Goal: Task Accomplishment & Management: Manage account settings

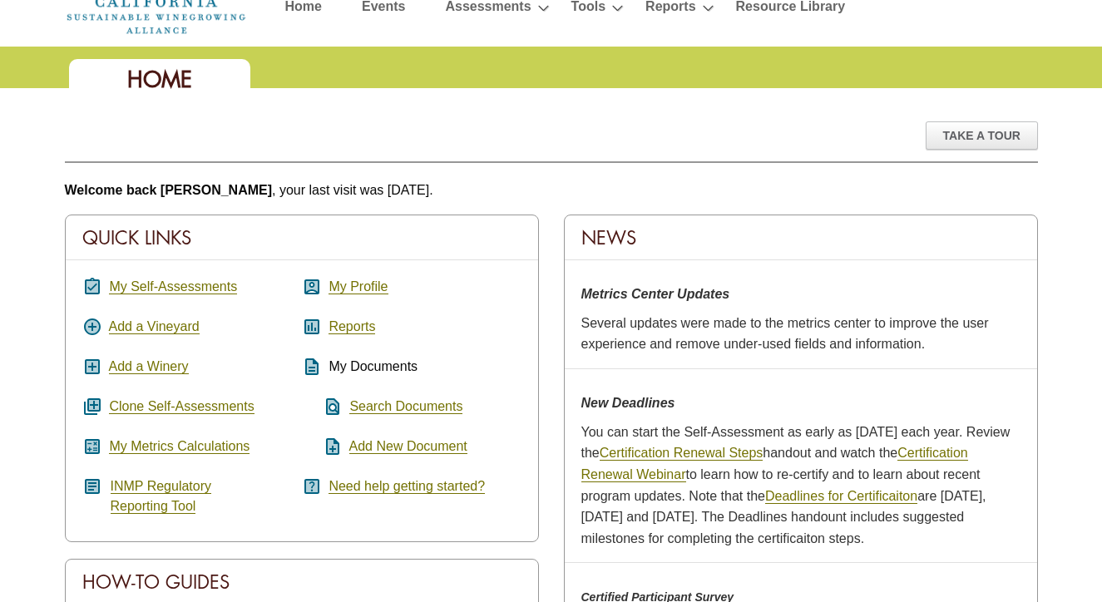
scroll to position [84, 0]
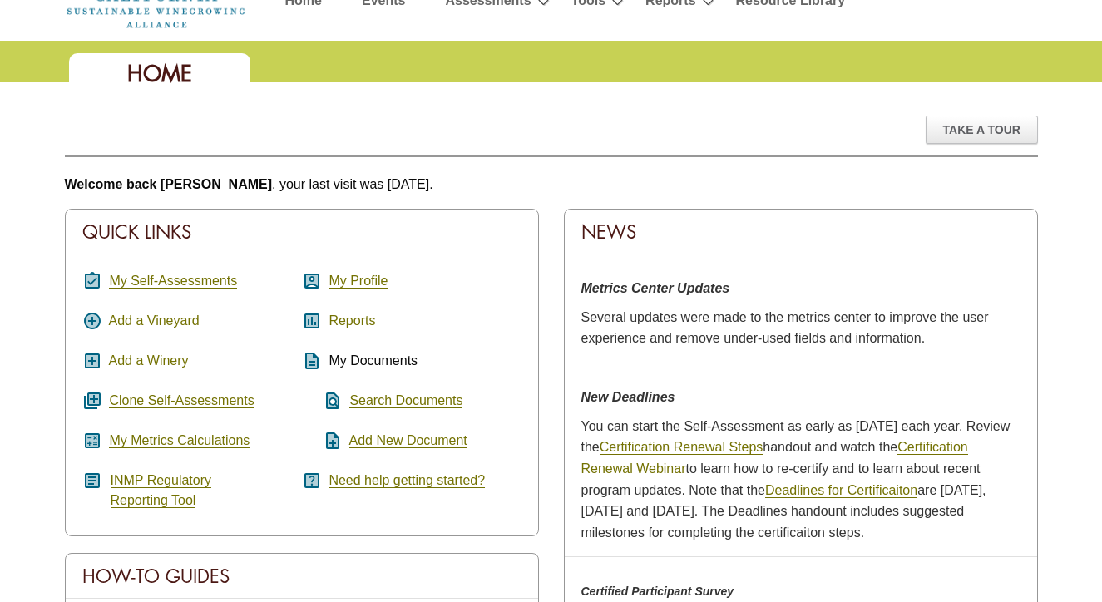
click at [158, 447] on div "assignment_turned_in My Self-Assessments add_circle Add a Vineyard add_box Add …" at bounding box center [192, 391] width 220 height 240
click at [158, 444] on link "My Metrics Calculations" at bounding box center [179, 440] width 141 height 15
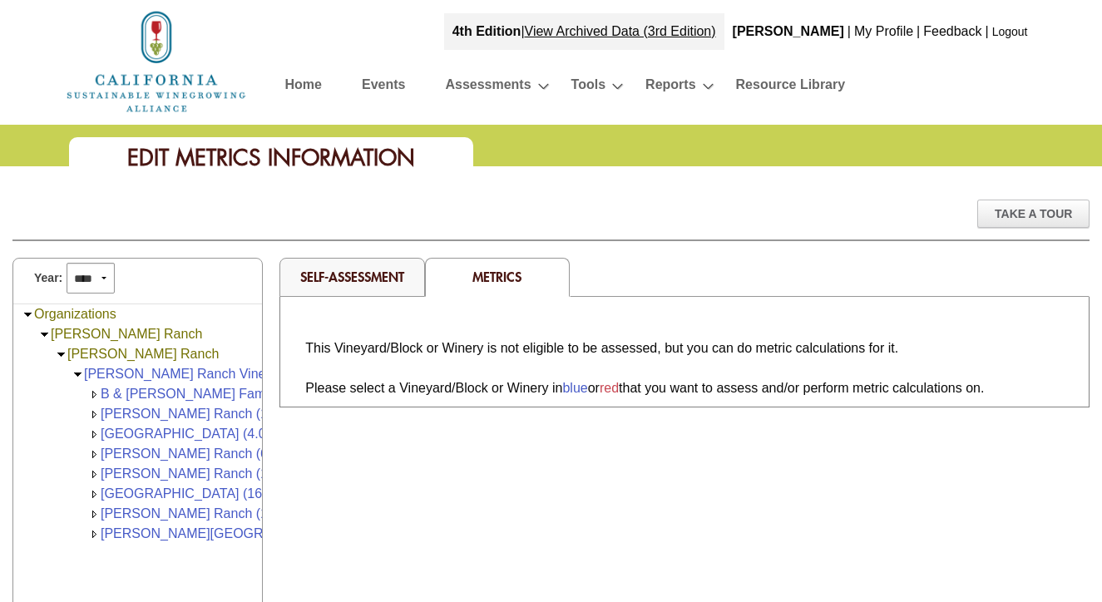
click at [384, 283] on link "Self-Assessment" at bounding box center [352, 276] width 104 height 17
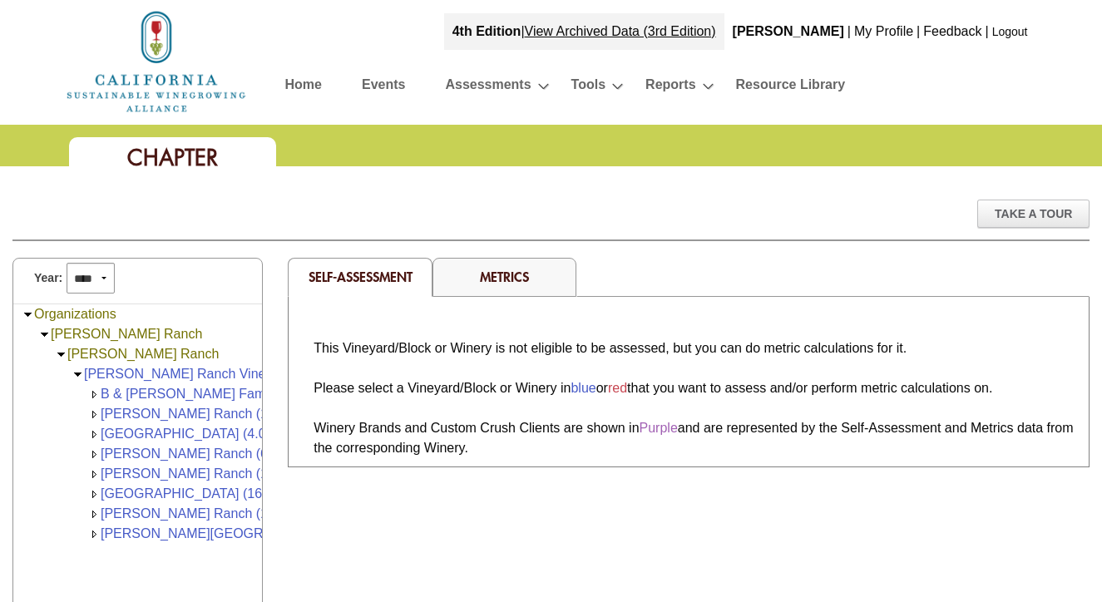
click at [212, 541] on td "[PERSON_NAME][GEOGRAPHIC_DATA] (20.00)" at bounding box center [248, 534] width 294 height 20
click at [213, 533] on link "Williams Ranch (20.00)" at bounding box center [248, 533] width 294 height 14
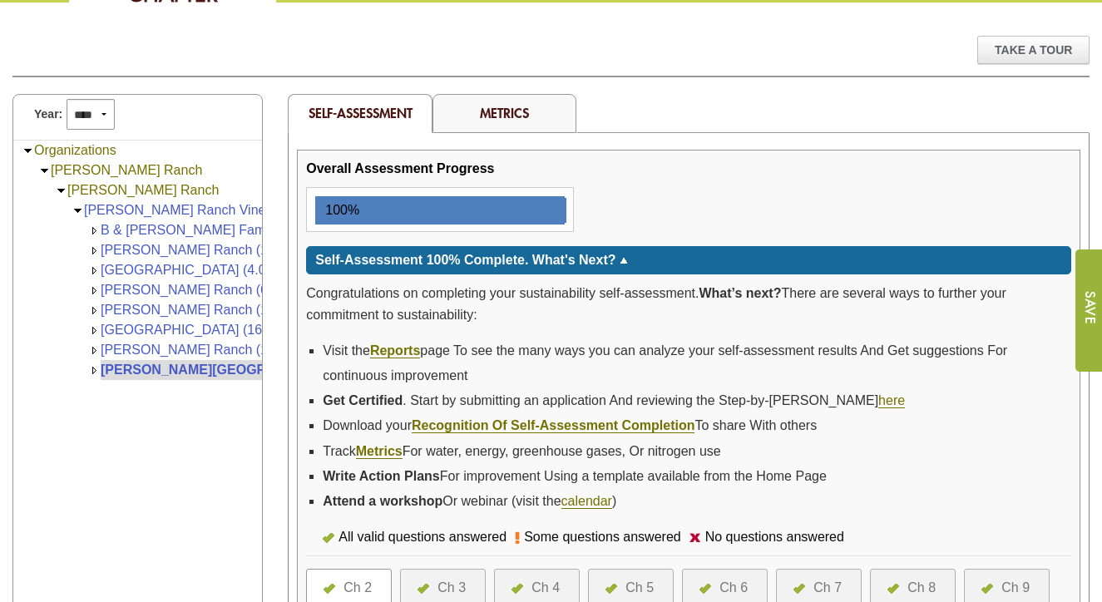
scroll to position [205, 0]
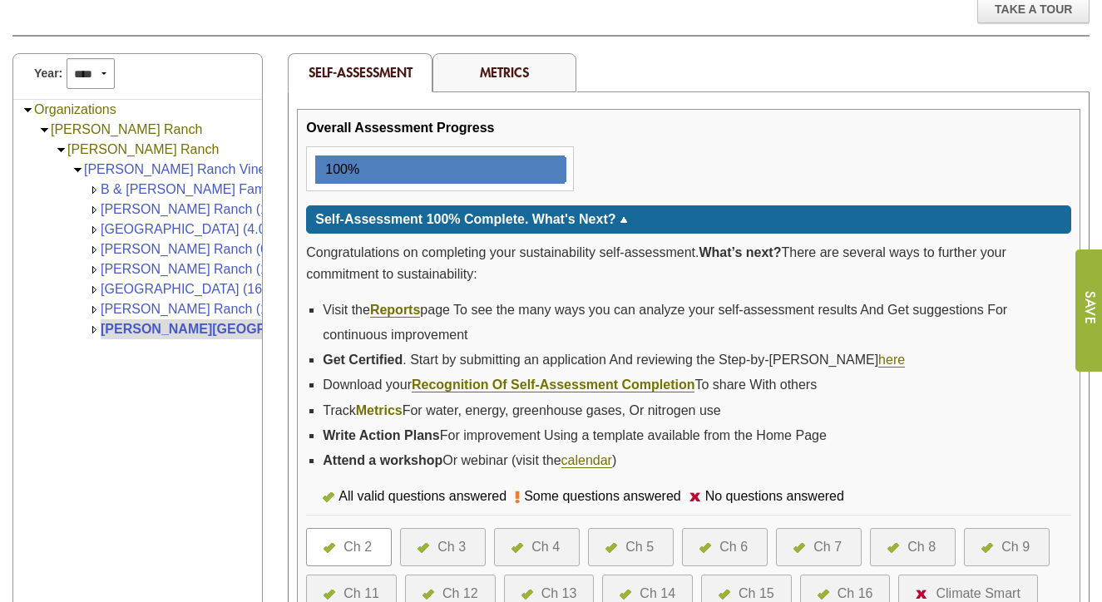
click at [386, 404] on link "Metrics" at bounding box center [379, 410] width 47 height 15
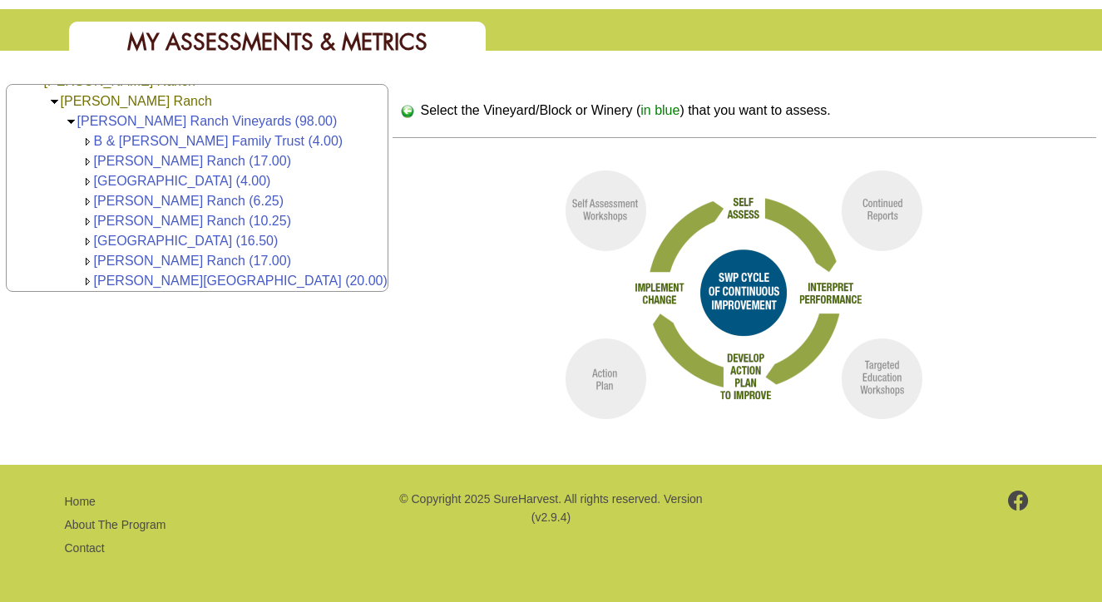
scroll to position [116, 0]
click at [175, 279] on link "[PERSON_NAME][GEOGRAPHIC_DATA] (20.00)" at bounding box center [241, 281] width 294 height 14
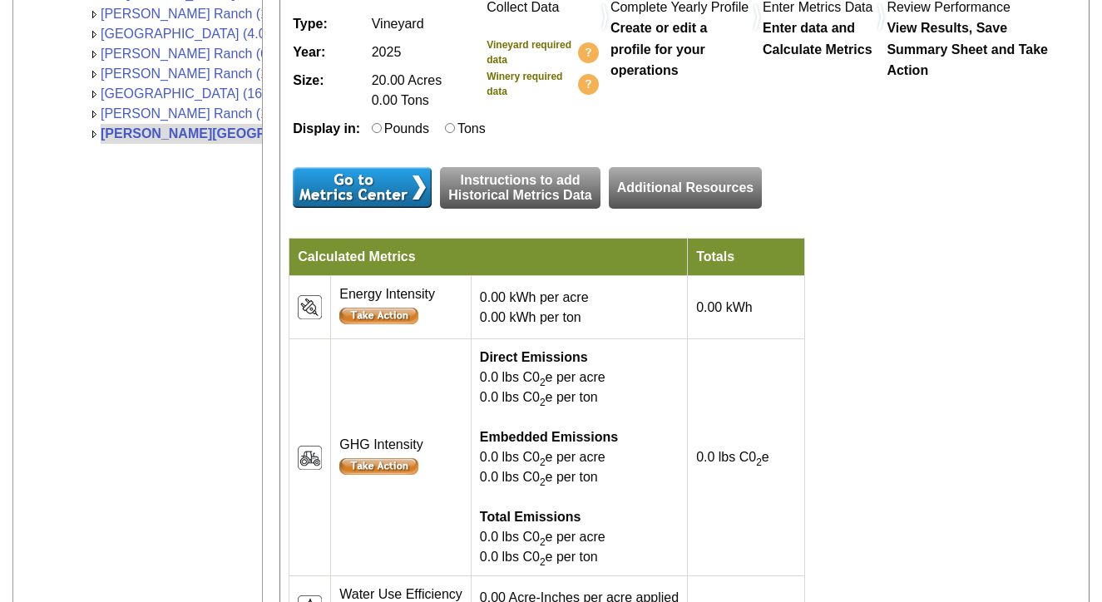
scroll to position [403, 0]
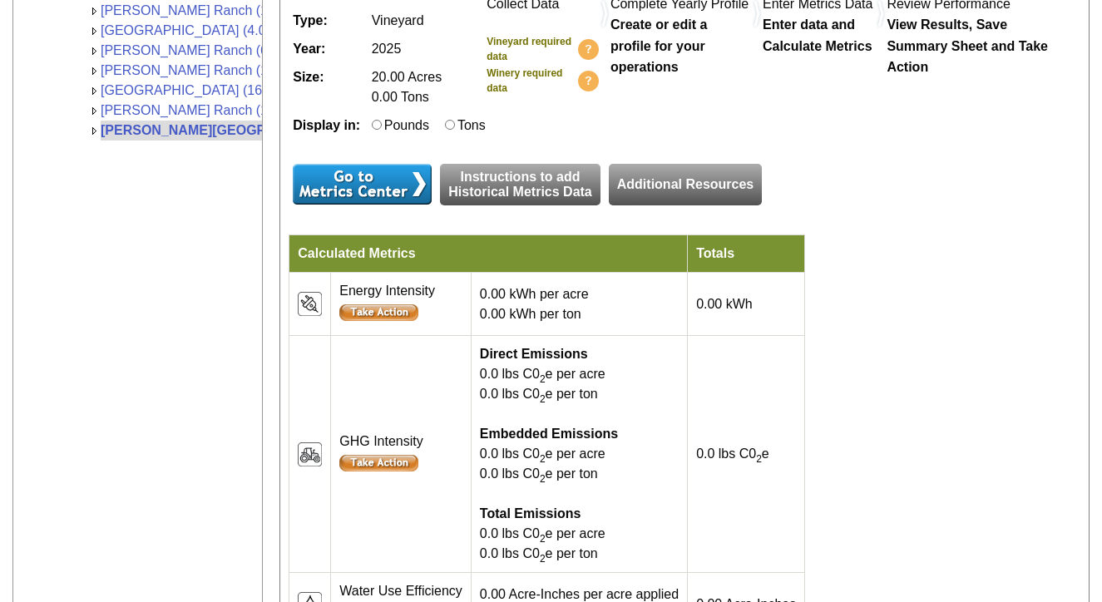
click at [398, 321] on input "image" at bounding box center [378, 312] width 79 height 17
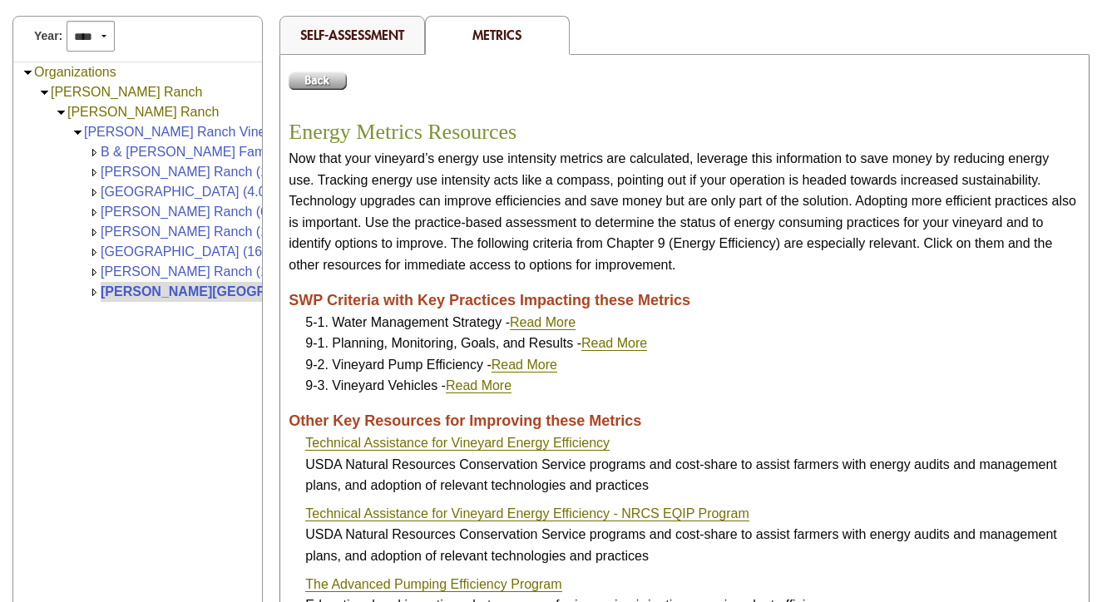
scroll to position [184, 0]
click at [170, 289] on link "[PERSON_NAME][GEOGRAPHIC_DATA] (20.00)" at bounding box center [250, 291] width 299 height 14
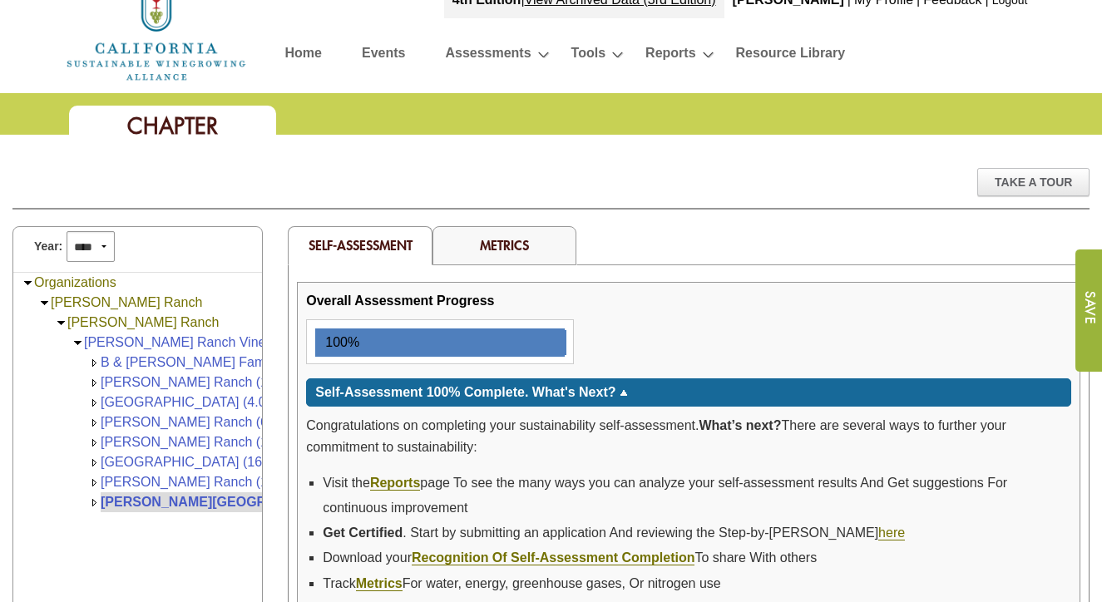
scroll to position [37, 0]
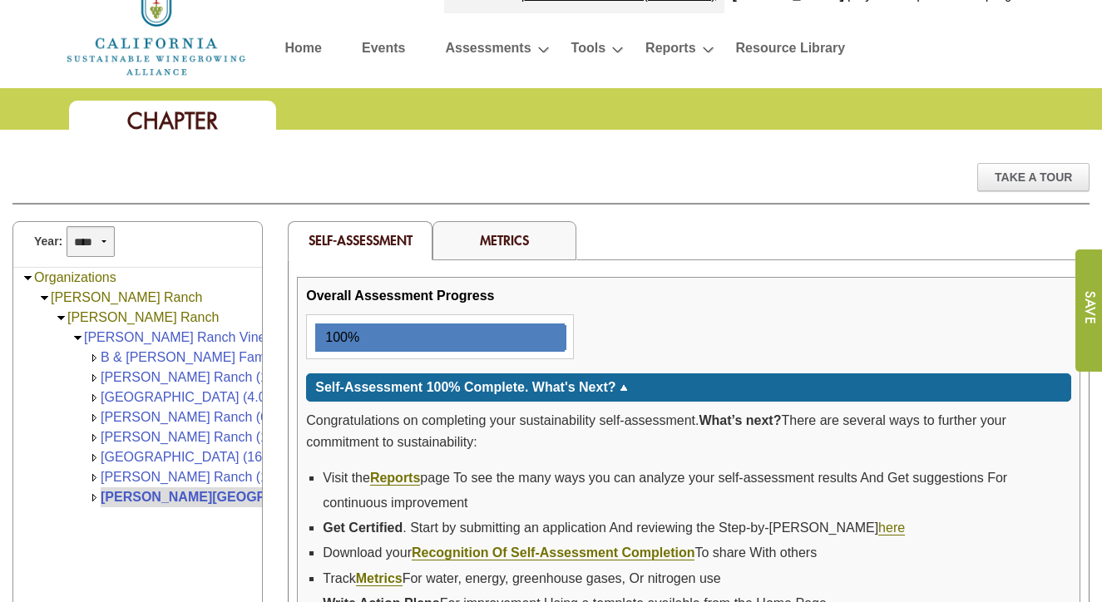
select select "****"
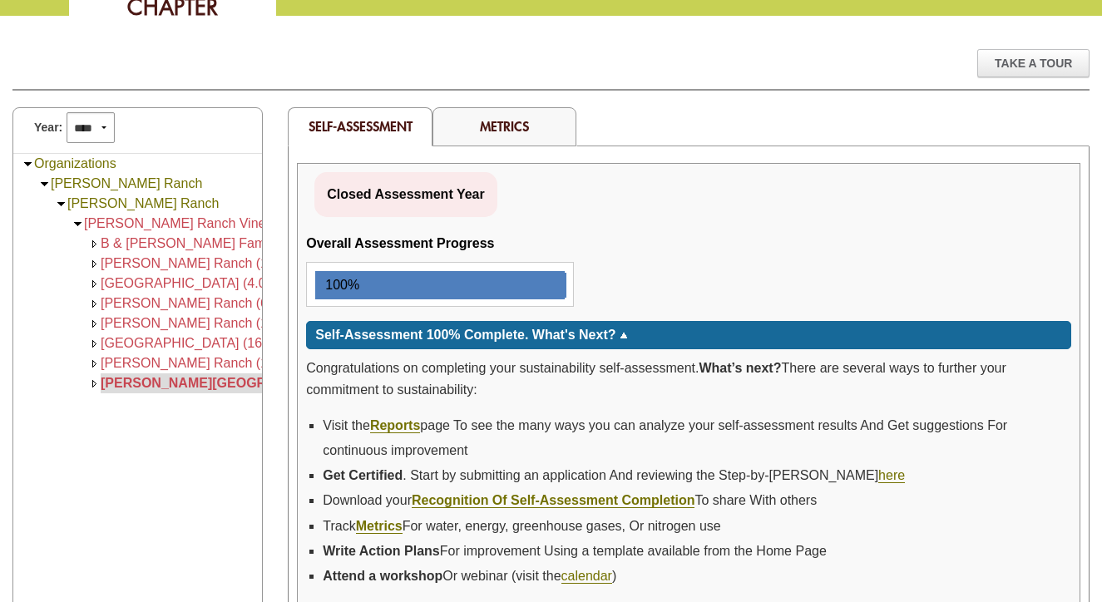
scroll to position [134, 0]
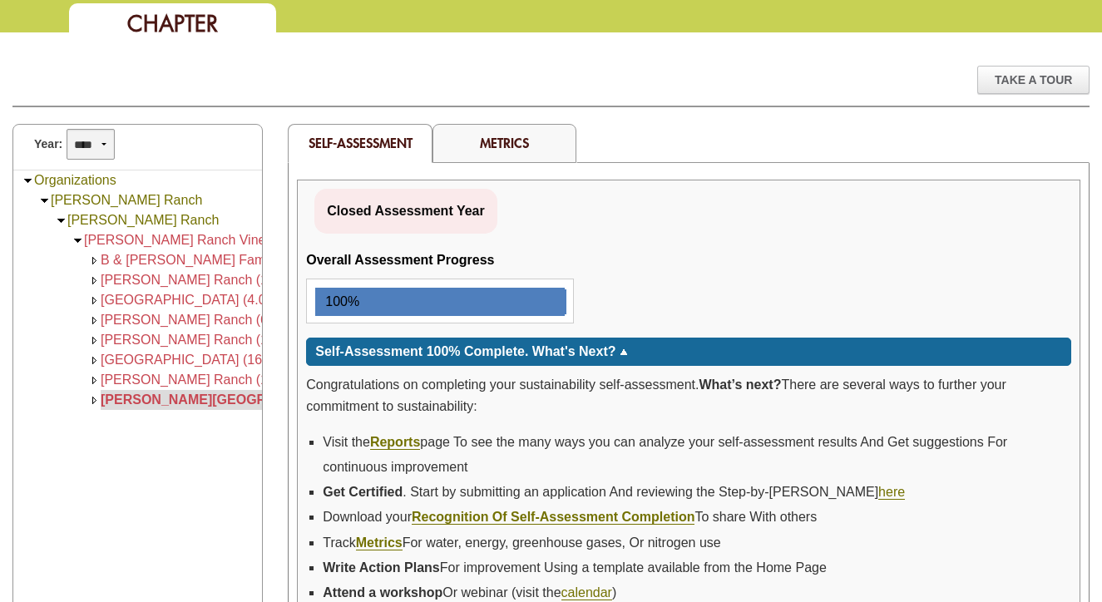
select select "****"
click at [497, 144] on link "Metrics" at bounding box center [504, 142] width 49 height 17
click at [473, 151] on div "Metrics" at bounding box center [504, 143] width 145 height 39
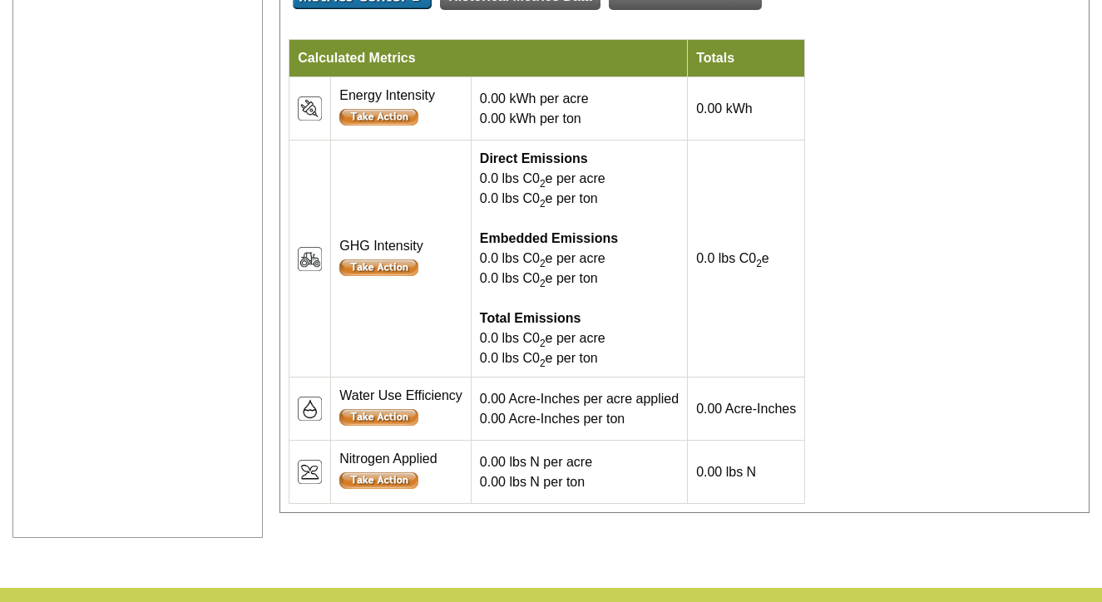
scroll to position [604, 0]
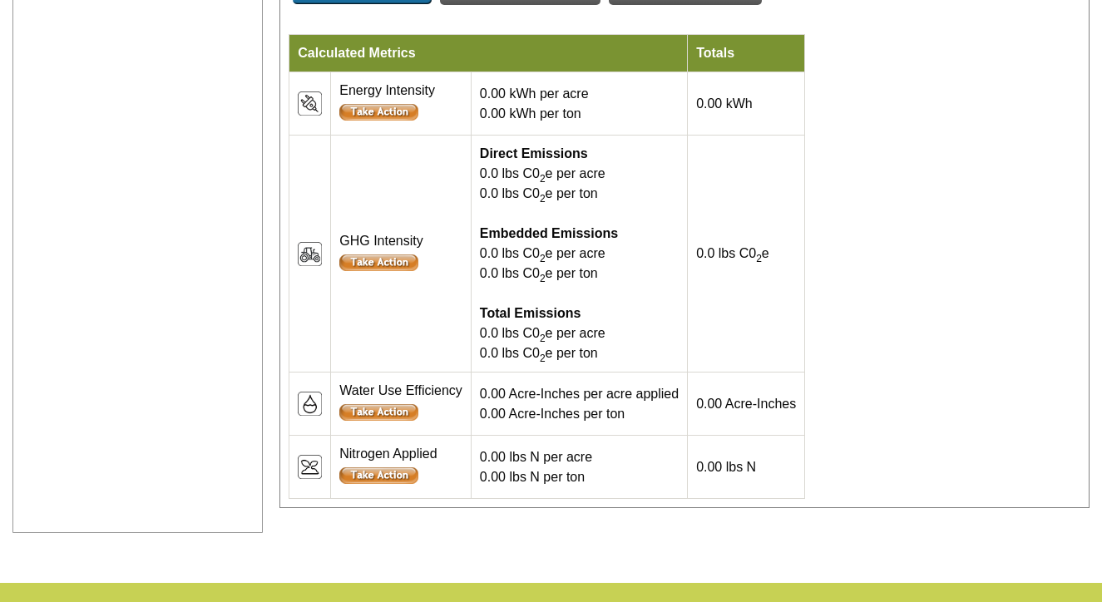
click at [305, 479] on img at bounding box center [310, 467] width 24 height 24
click at [356, 486] on div at bounding box center [400, 477] width 123 height 26
click at [358, 484] on input "image" at bounding box center [378, 475] width 79 height 17
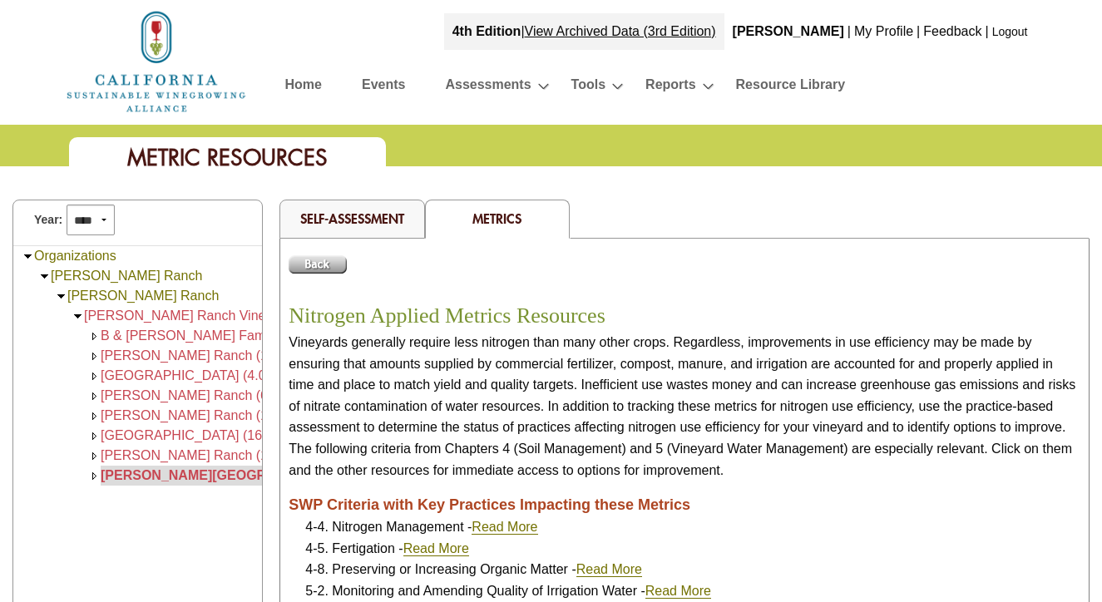
click at [213, 475] on span "[PERSON_NAME][GEOGRAPHIC_DATA] (20.00)" at bounding box center [250, 475] width 299 height 14
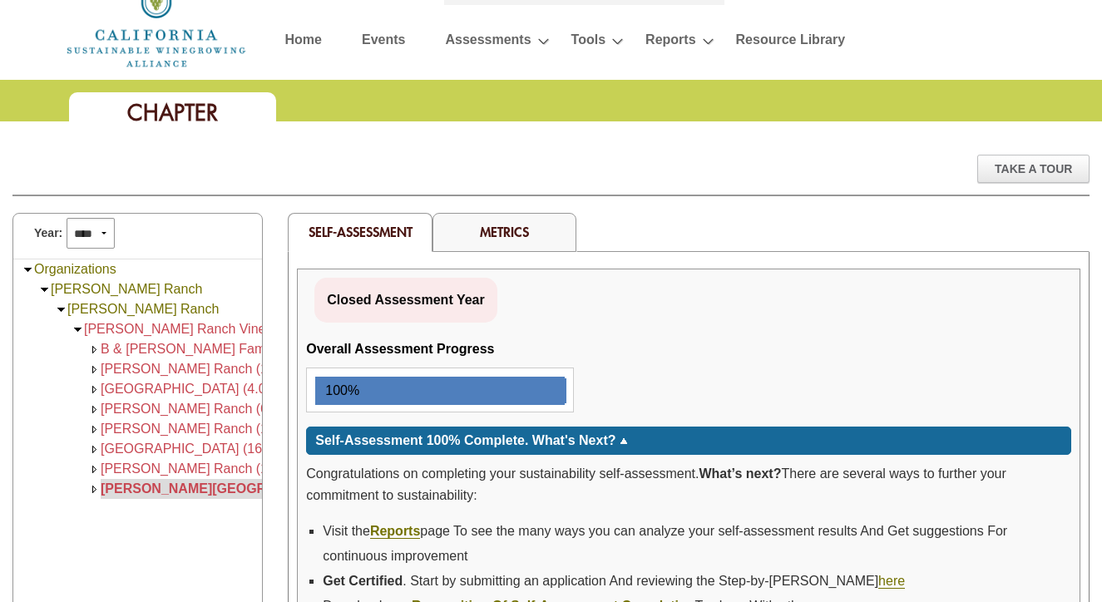
scroll to position [41, 0]
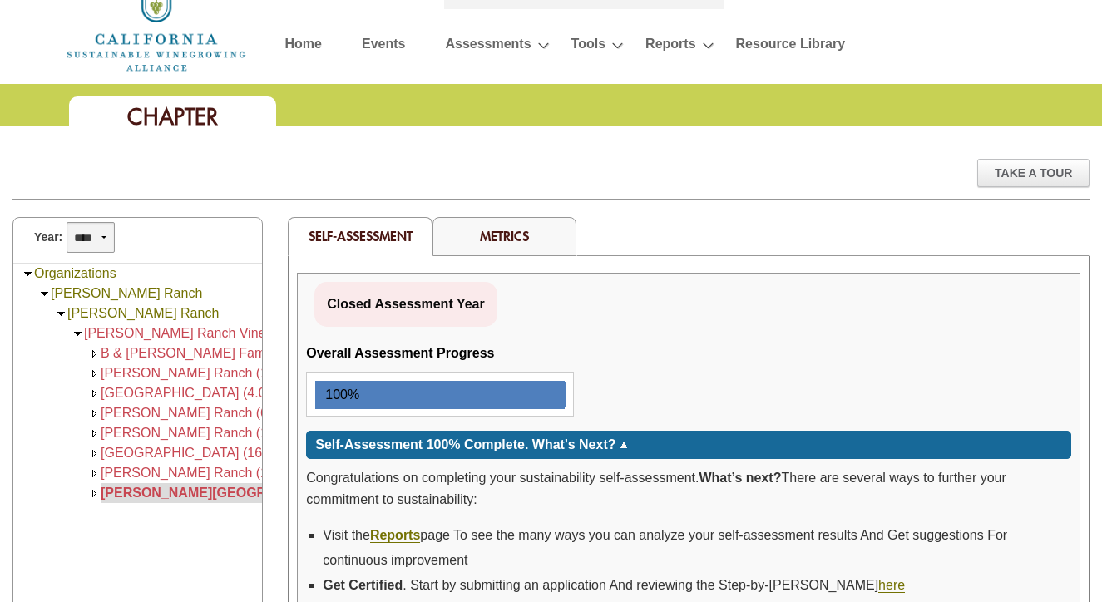
select select "****"
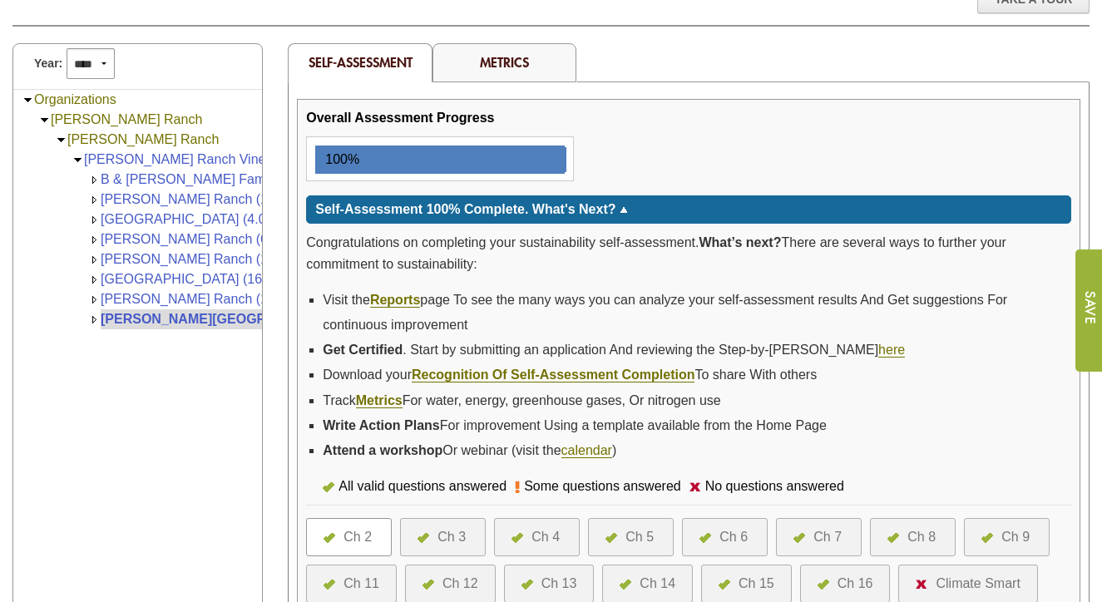
scroll to position [224, 0]
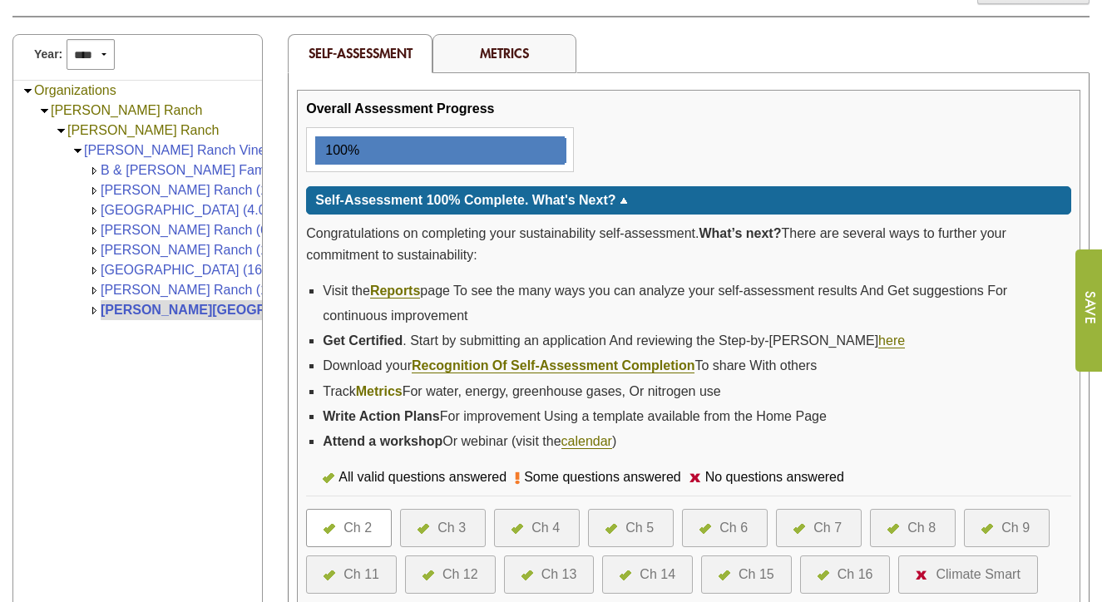
click at [380, 392] on link "Metrics" at bounding box center [379, 391] width 47 height 15
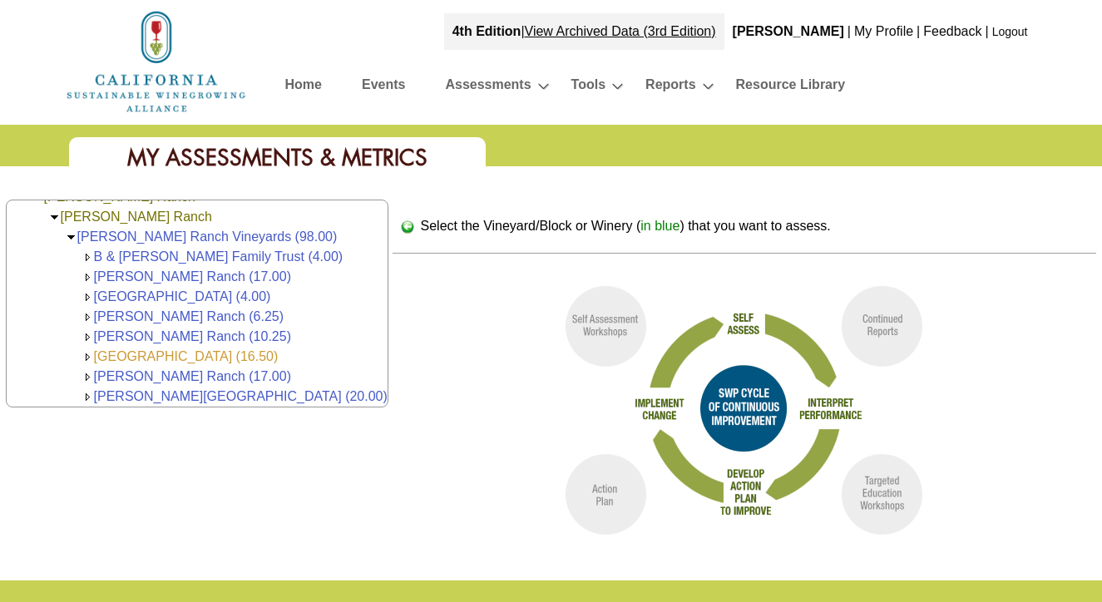
scroll to position [42, 0]
click at [691, 395] on img at bounding box center [744, 408] width 416 height 277
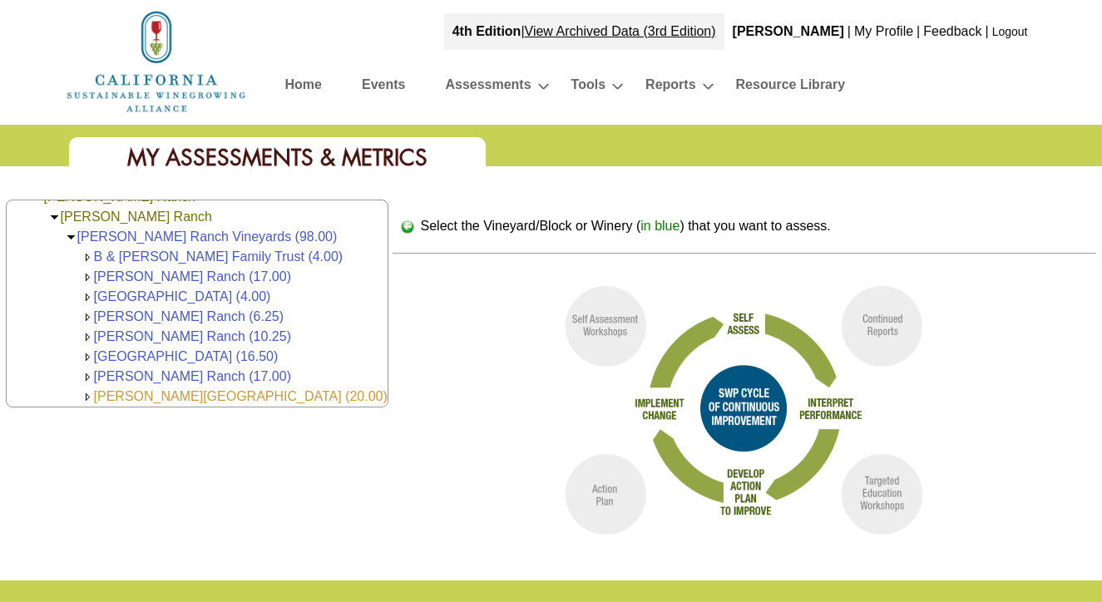
click at [217, 398] on link "[PERSON_NAME][GEOGRAPHIC_DATA] (20.00)" at bounding box center [241, 396] width 294 height 14
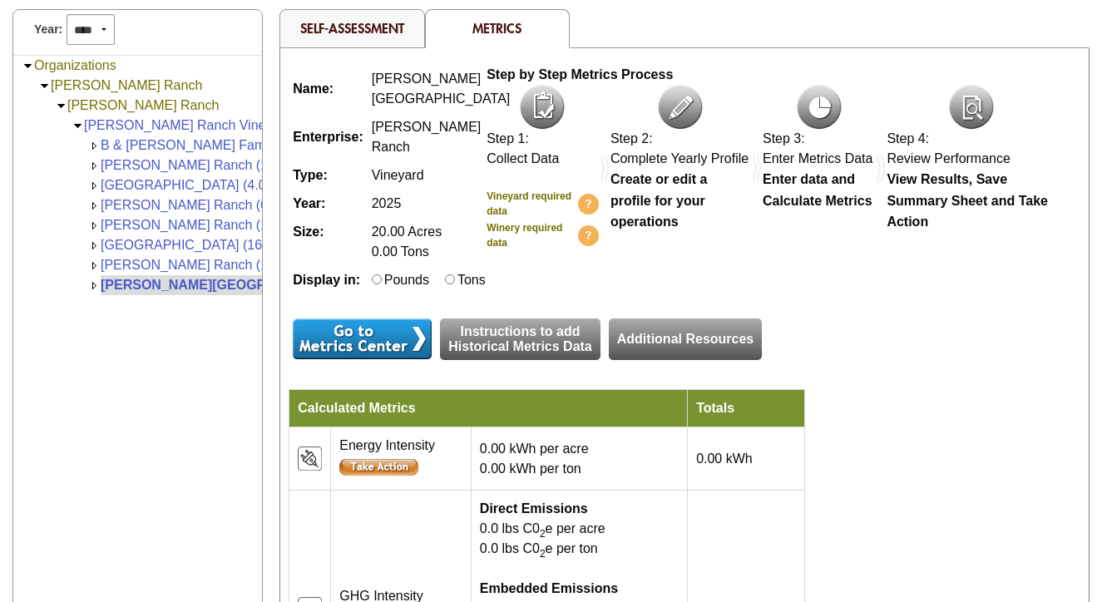
scroll to position [245, 0]
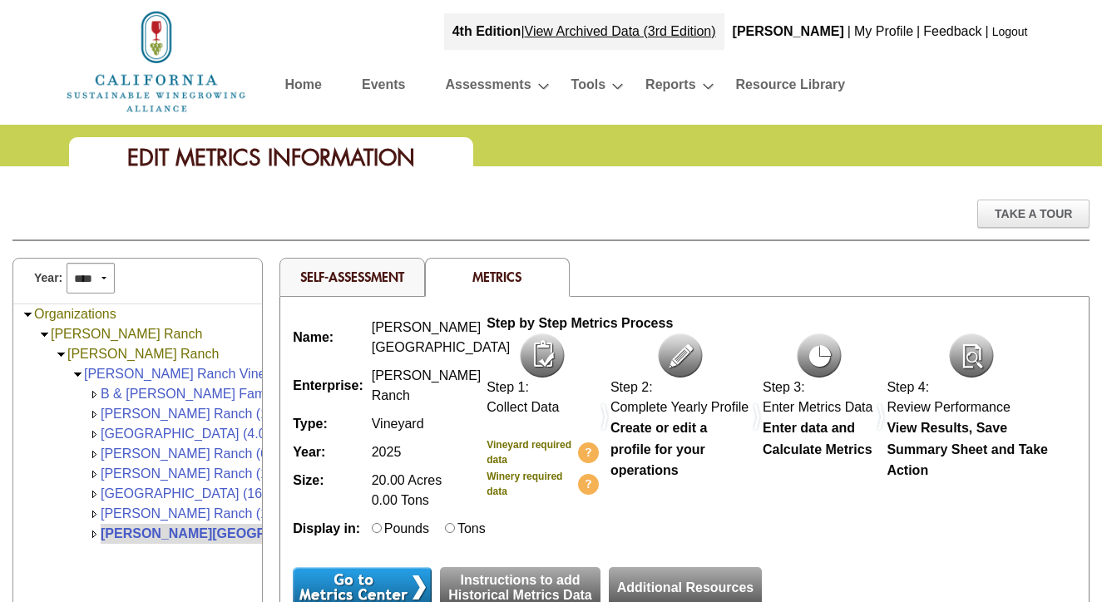
scroll to position [245, 0]
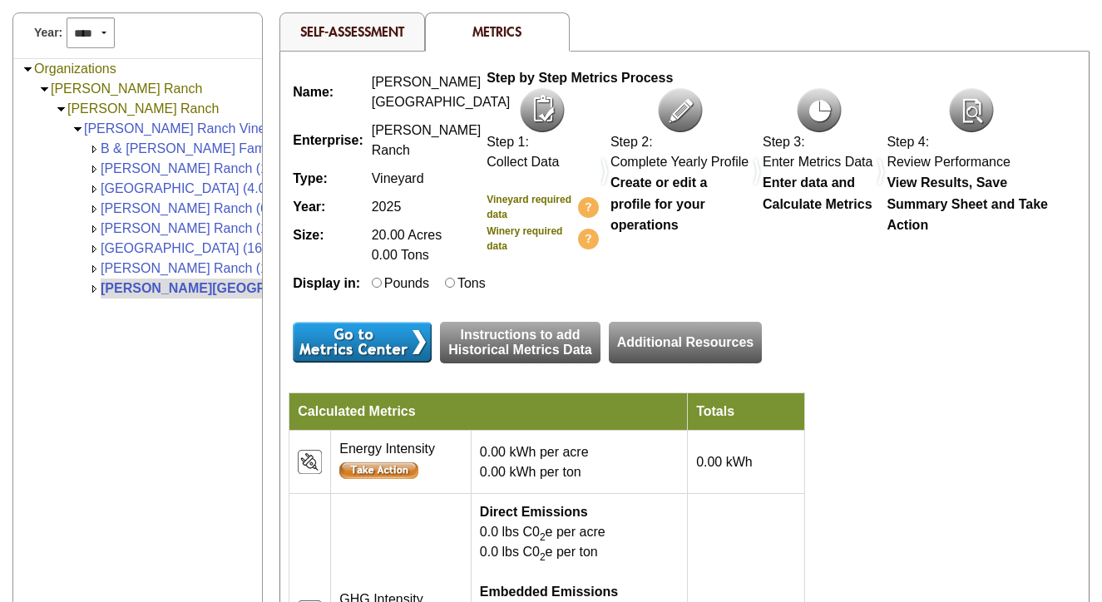
click at [384, 363] on input "image" at bounding box center [362, 342] width 139 height 41
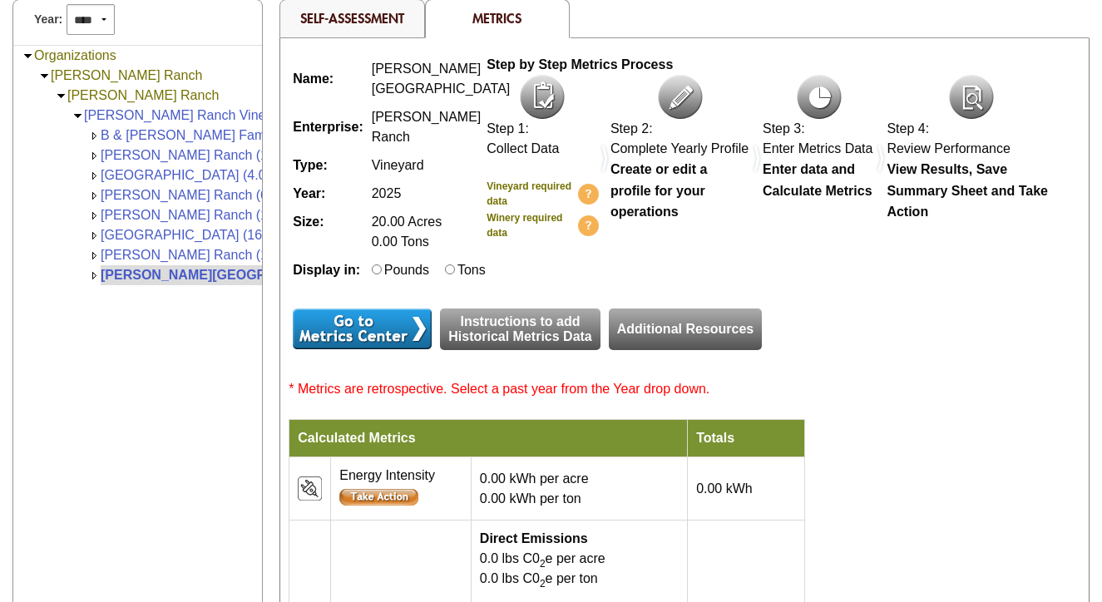
scroll to position [218, 0]
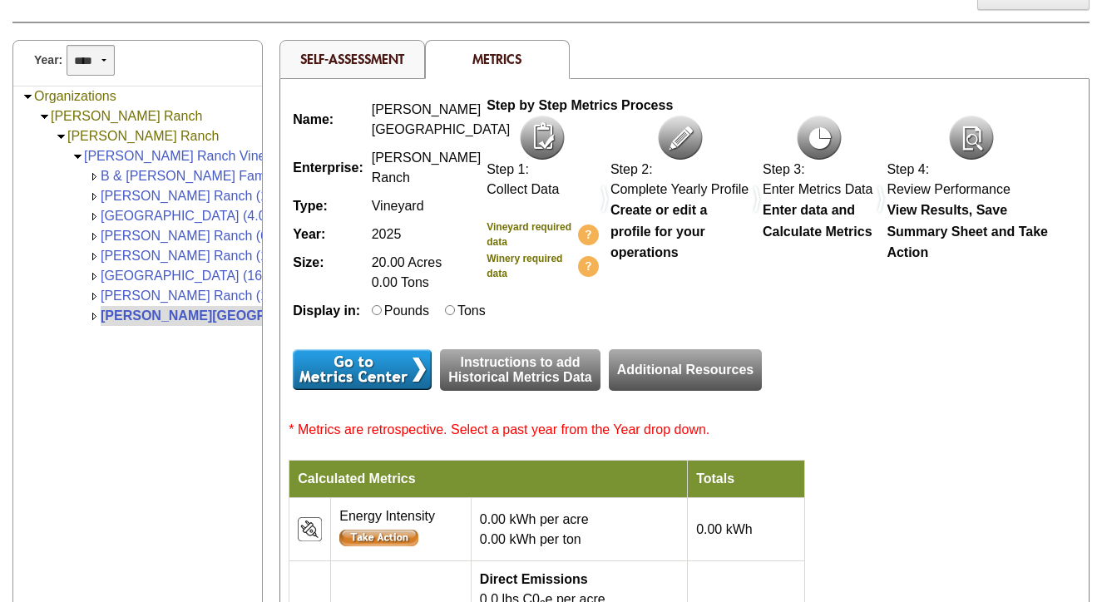
select select "****"
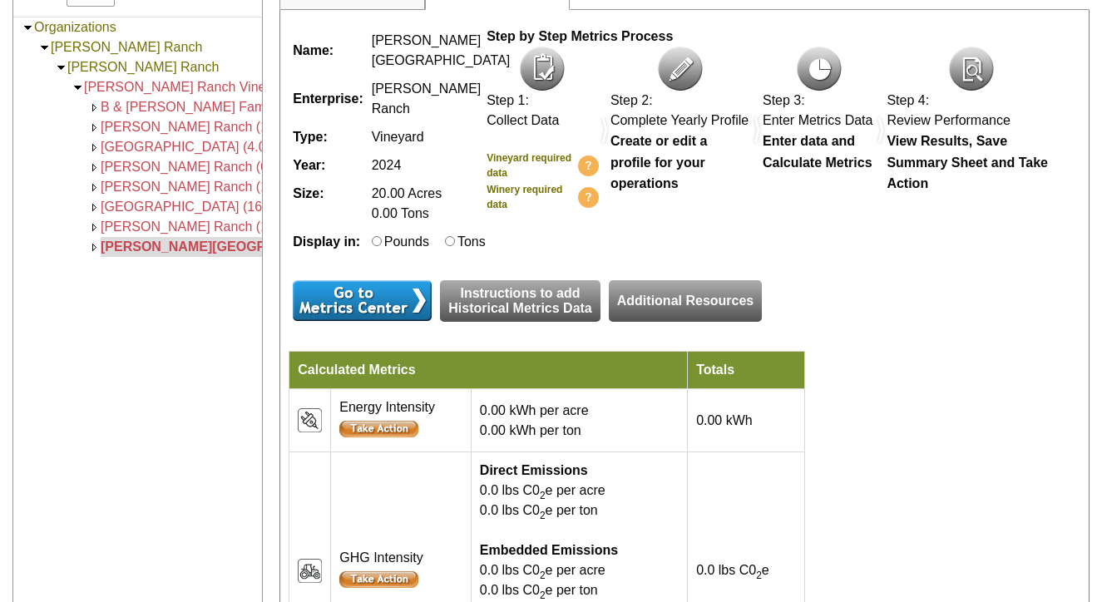
scroll to position [509, 0]
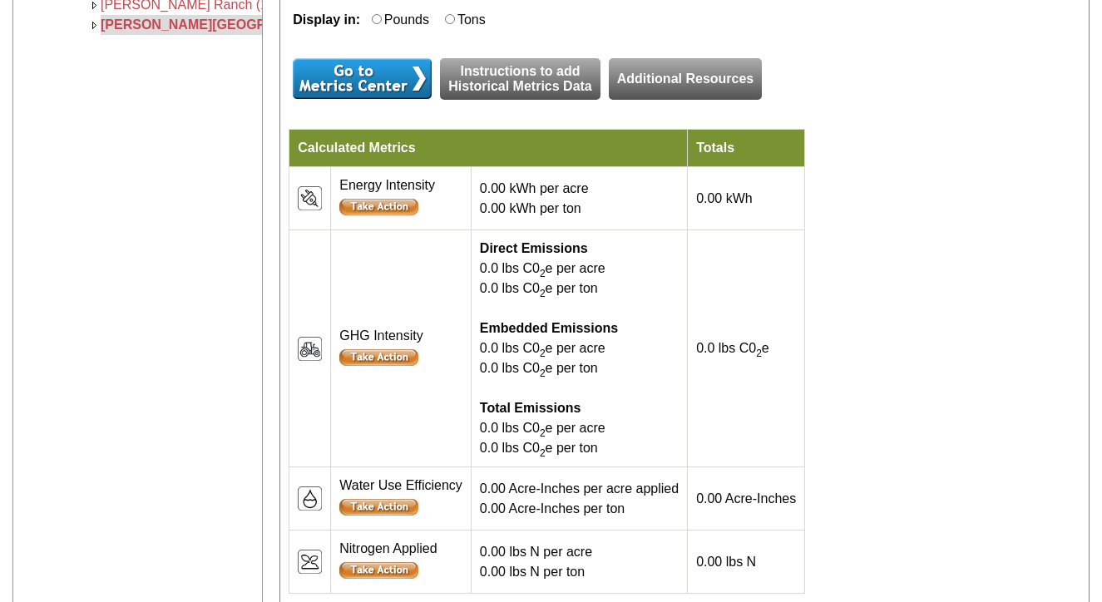
click at [373, 215] on input "image" at bounding box center [378, 207] width 79 height 17
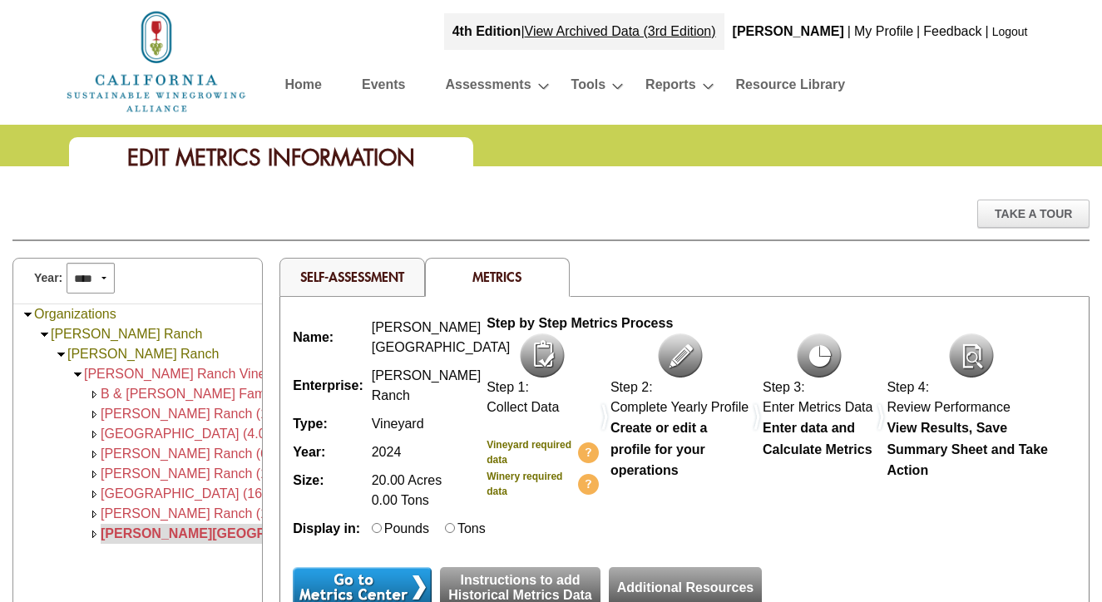
scroll to position [0, 0]
click at [305, 91] on link "Home" at bounding box center [303, 87] width 37 height 29
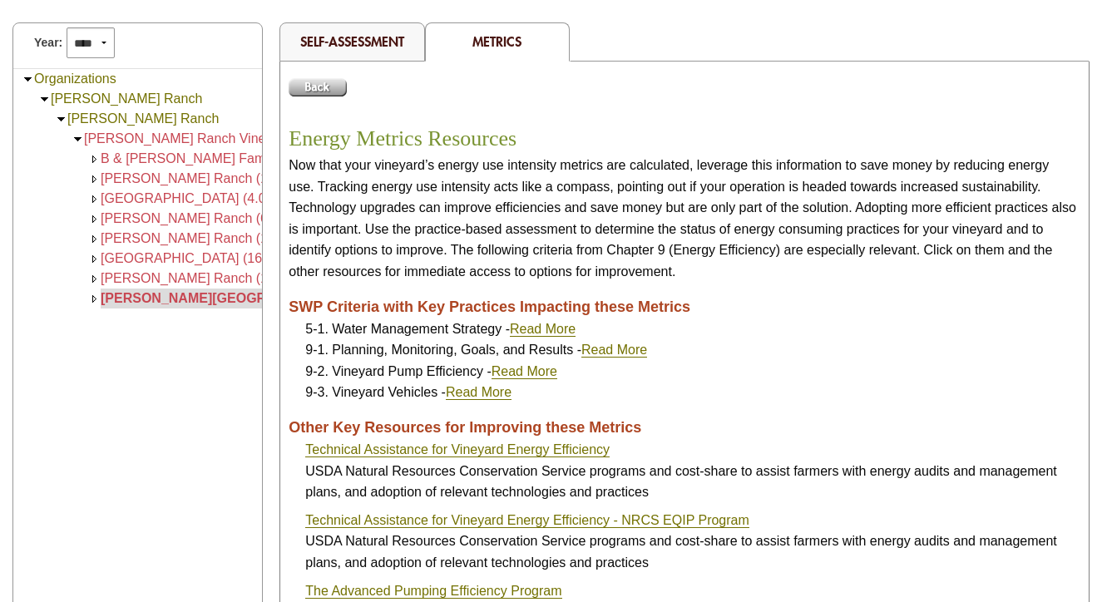
scroll to position [149, 0]
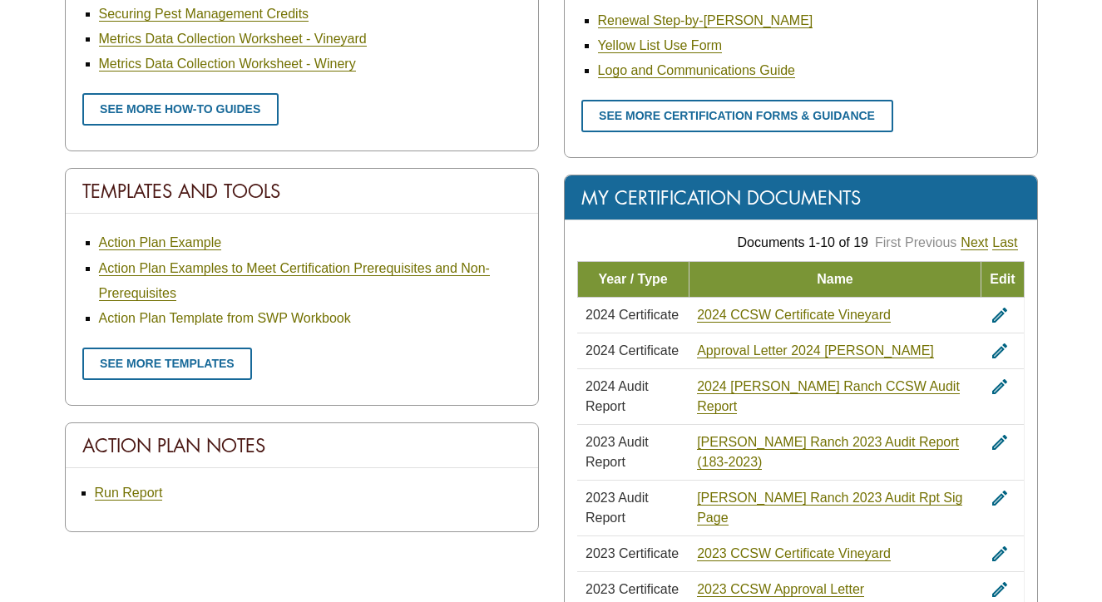
scroll to position [898, 0]
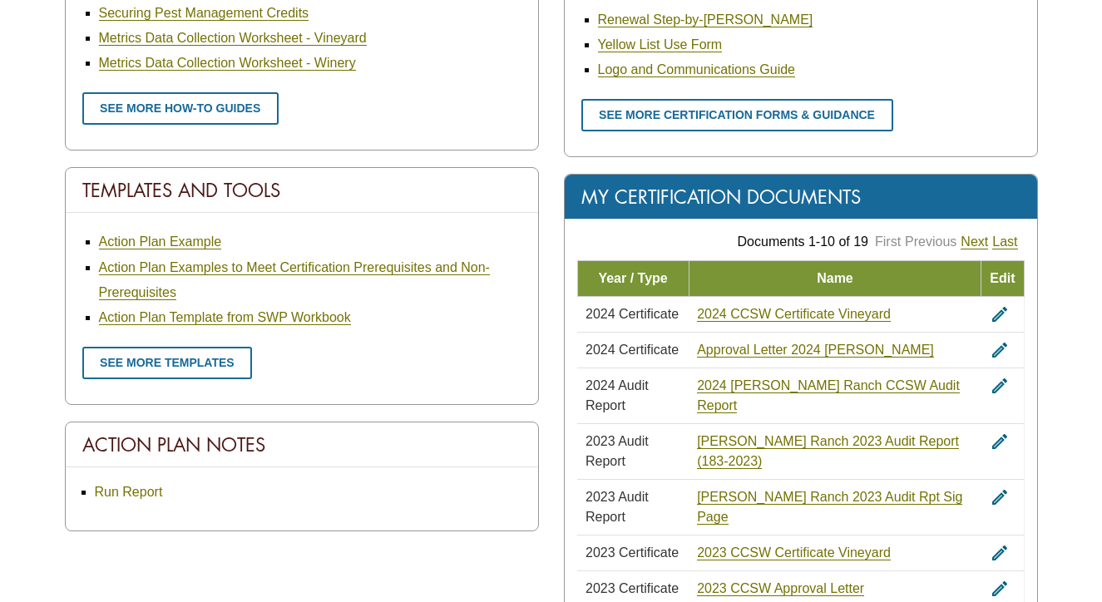
click at [131, 493] on link "Run Report" at bounding box center [129, 492] width 68 height 15
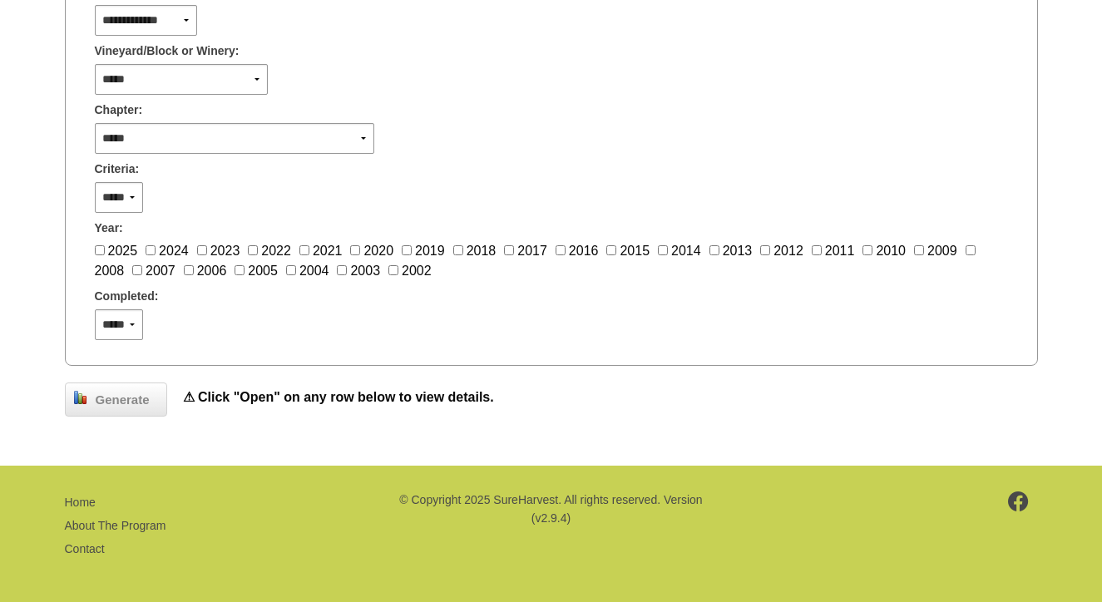
scroll to position [522, 0]
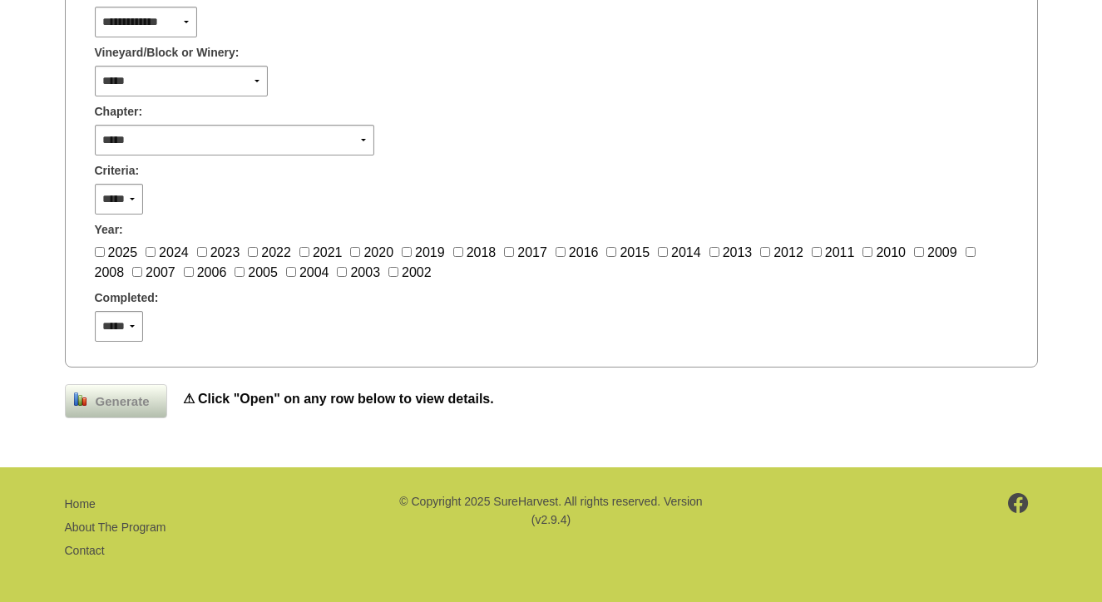
click at [116, 407] on span "Generate" at bounding box center [122, 402] width 71 height 19
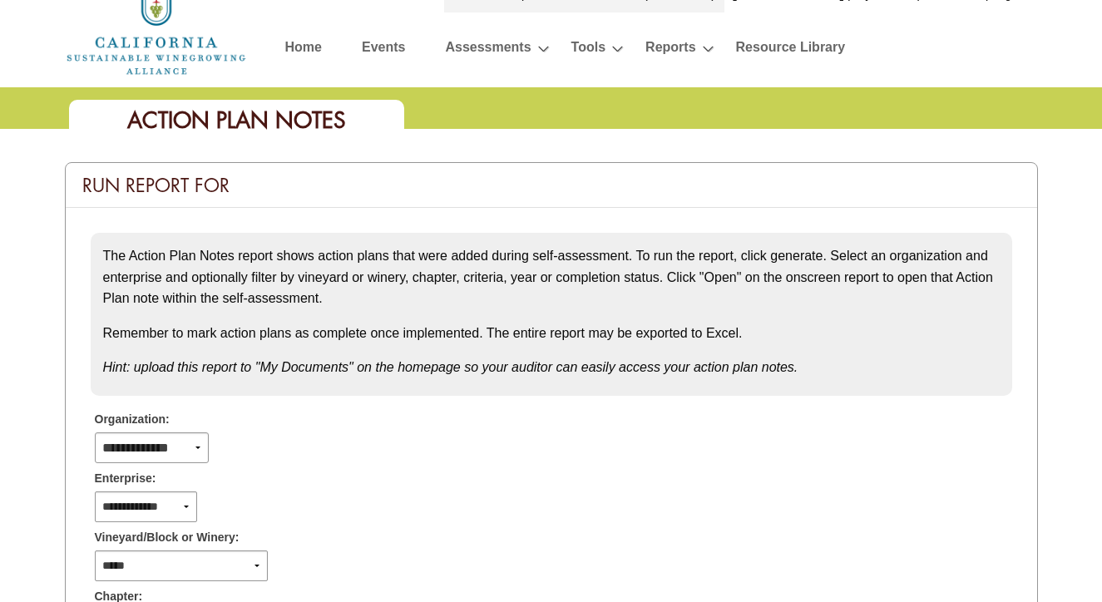
scroll to position [29, 0]
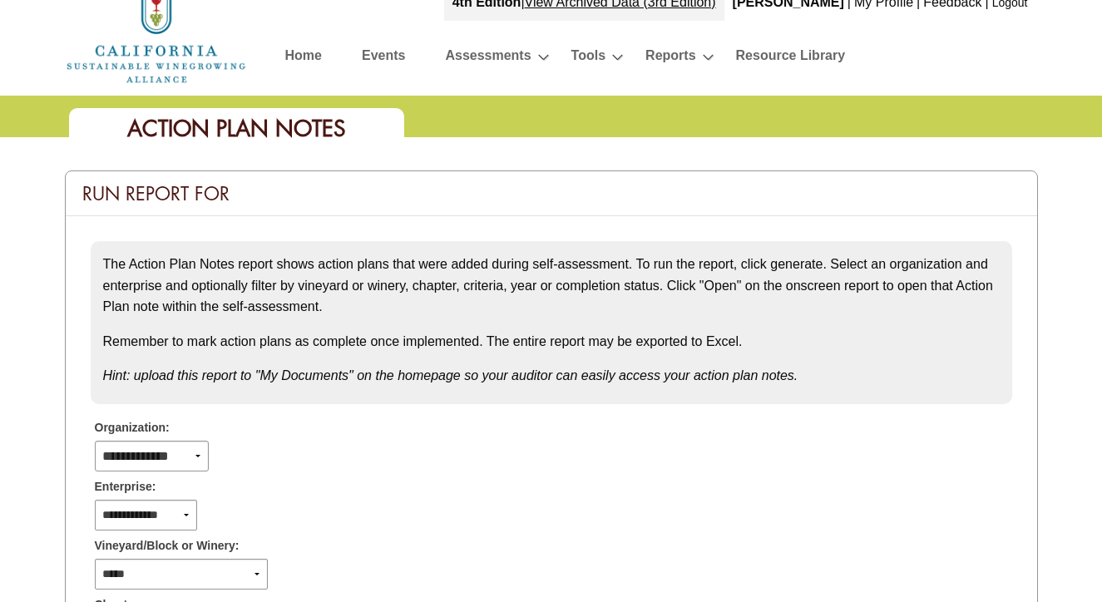
click at [299, 58] on link "Home" at bounding box center [303, 58] width 37 height 29
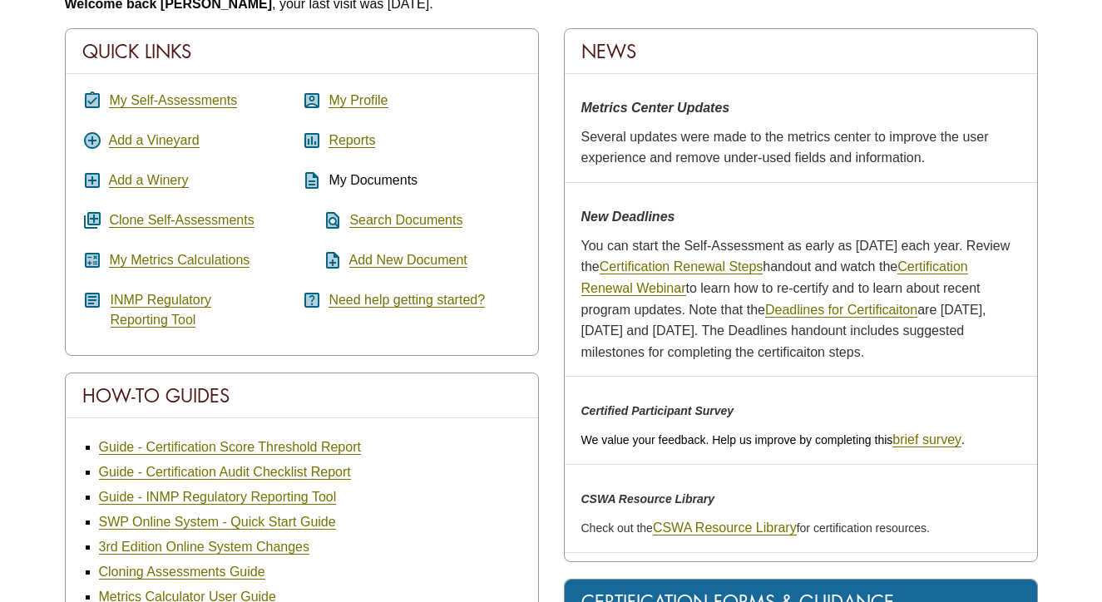
scroll to position [261, 0]
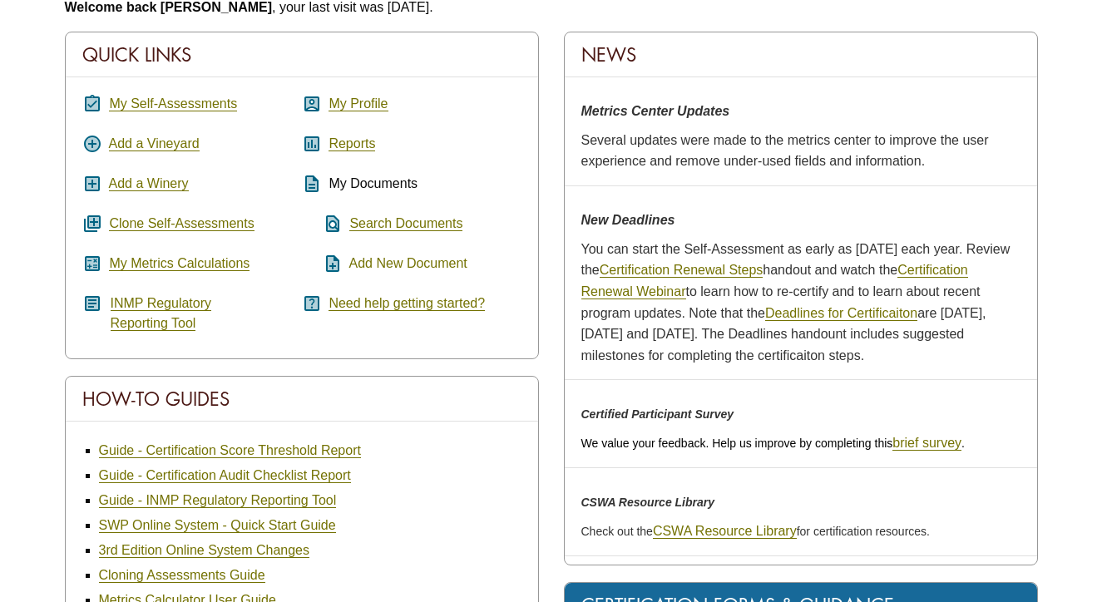
click at [383, 264] on link "Add New Document" at bounding box center [408, 263] width 118 height 15
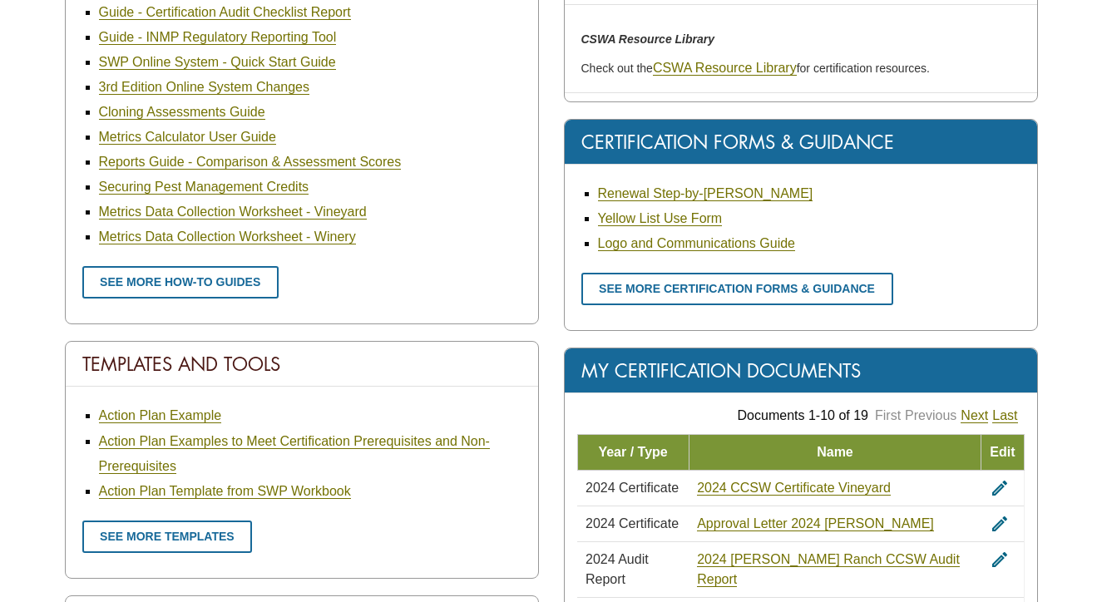
scroll to position [745, 0]
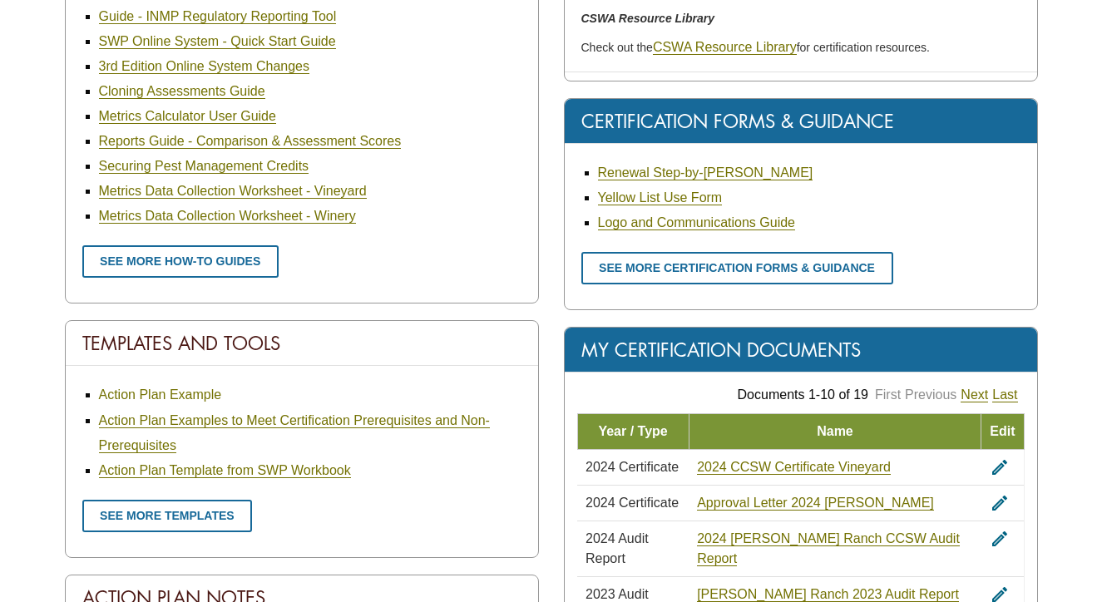
click at [201, 398] on link "Action Plan Example" at bounding box center [160, 395] width 123 height 15
click at [232, 472] on link "Action Plan Template from SWP Workbook" at bounding box center [225, 470] width 252 height 15
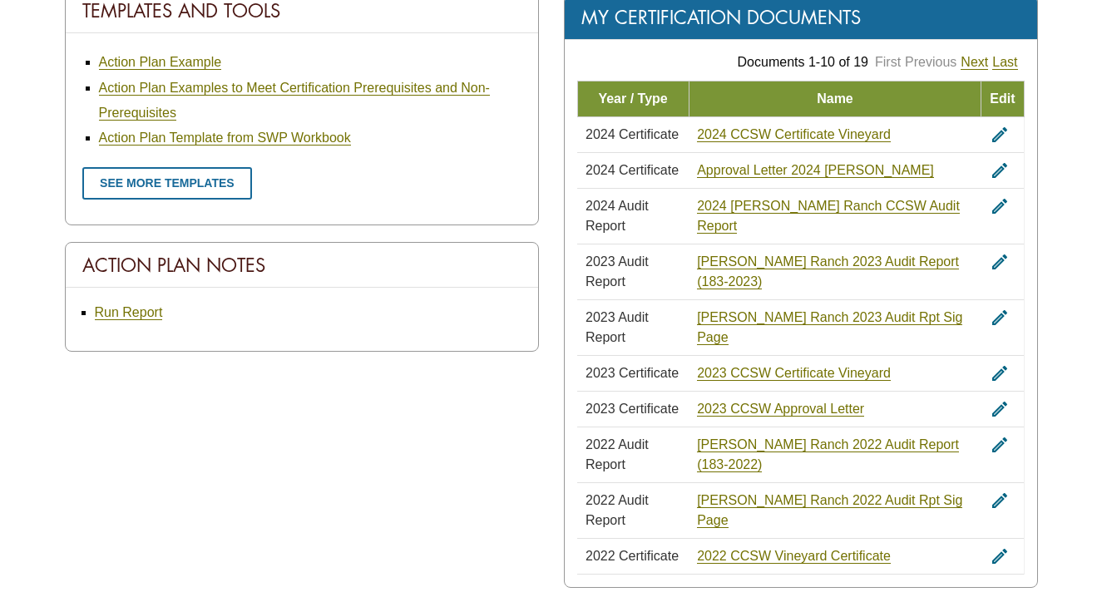
scroll to position [1082, 0]
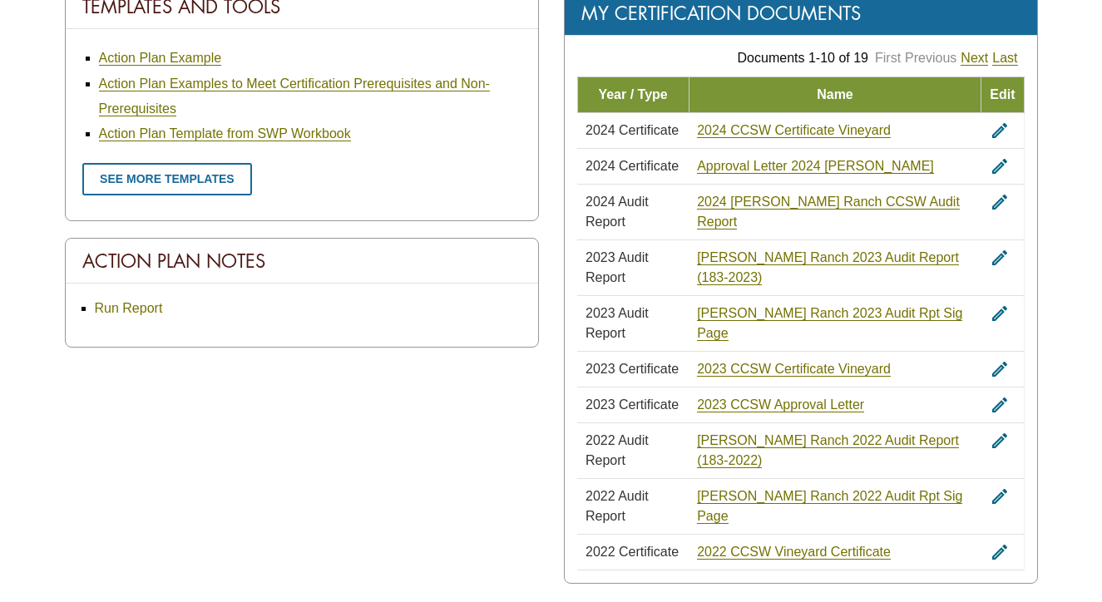
click at [121, 314] on link "Run Report" at bounding box center [129, 308] width 68 height 15
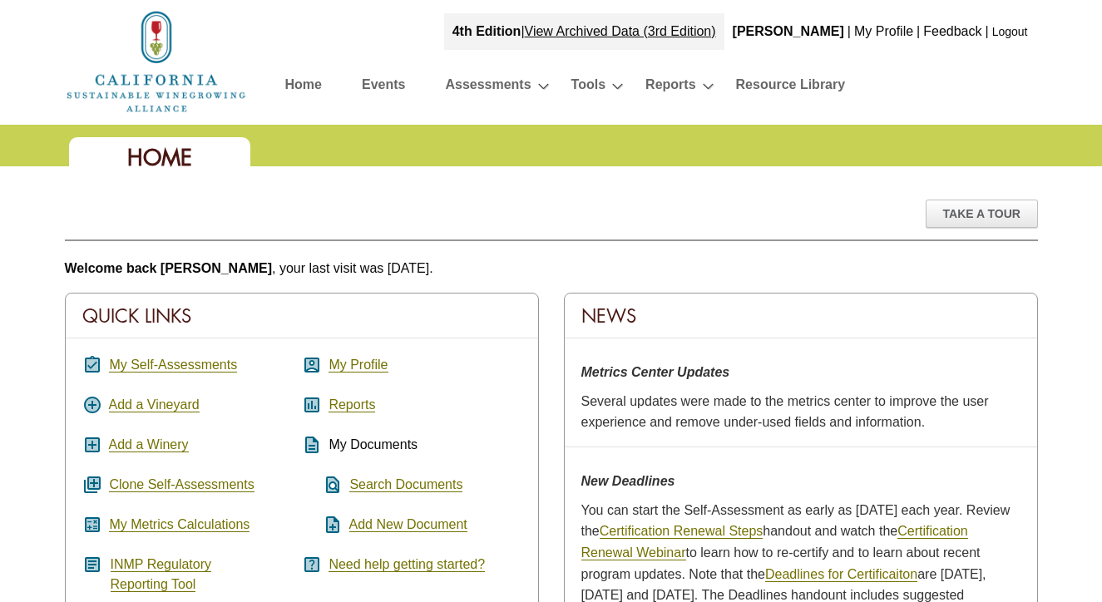
scroll to position [0, 0]
click at [371, 484] on link "Search Documents" at bounding box center [405, 484] width 113 height 15
click at [399, 522] on link "Add New Document" at bounding box center [408, 524] width 118 height 15
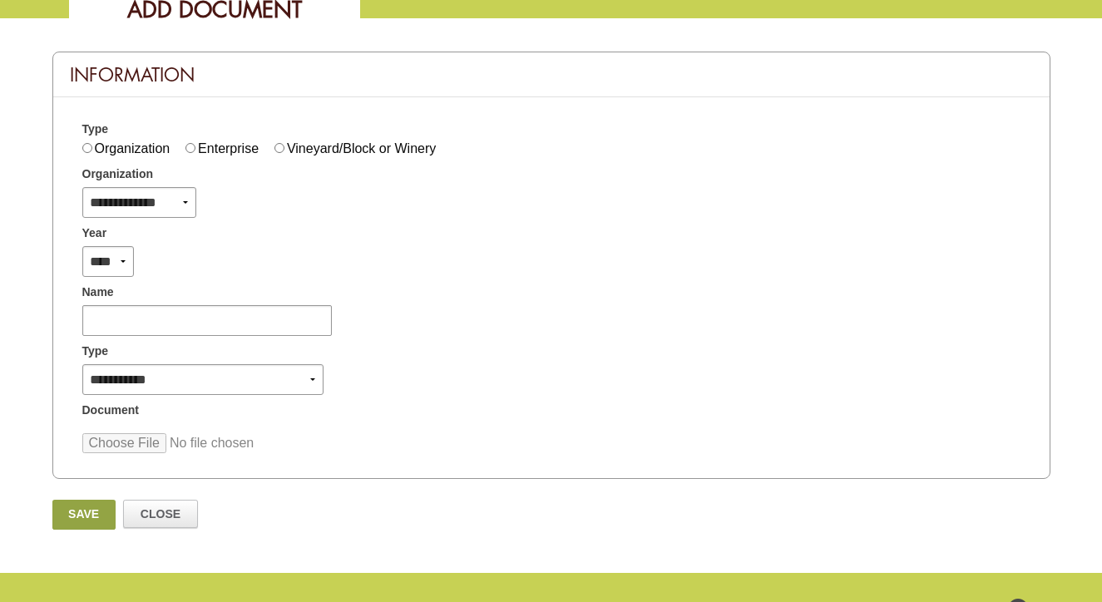
scroll to position [151, 0]
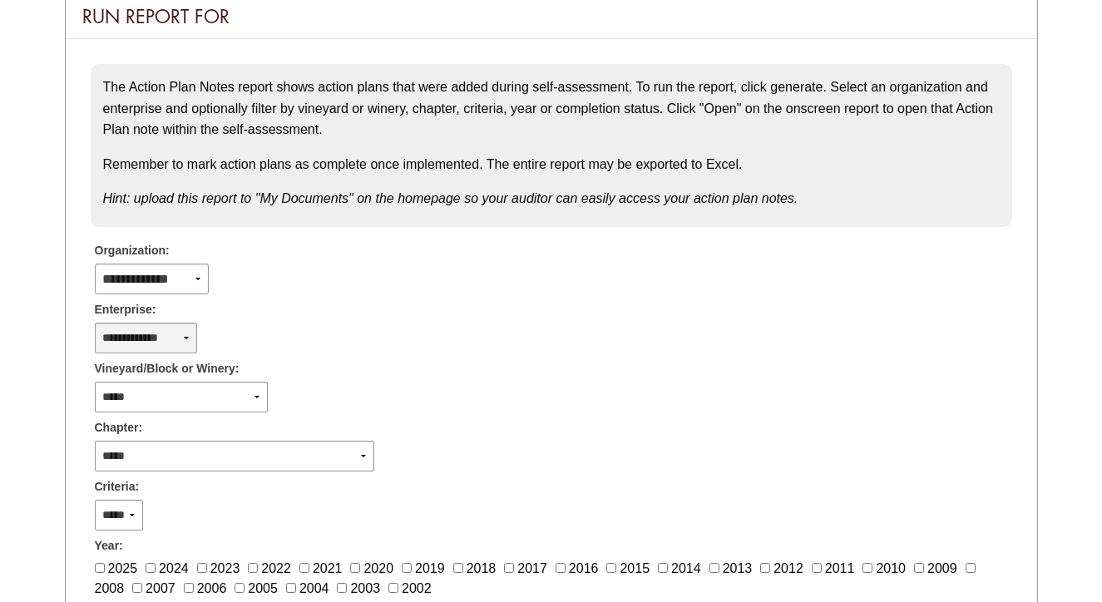
scroll to position [207, 0]
select select "****"
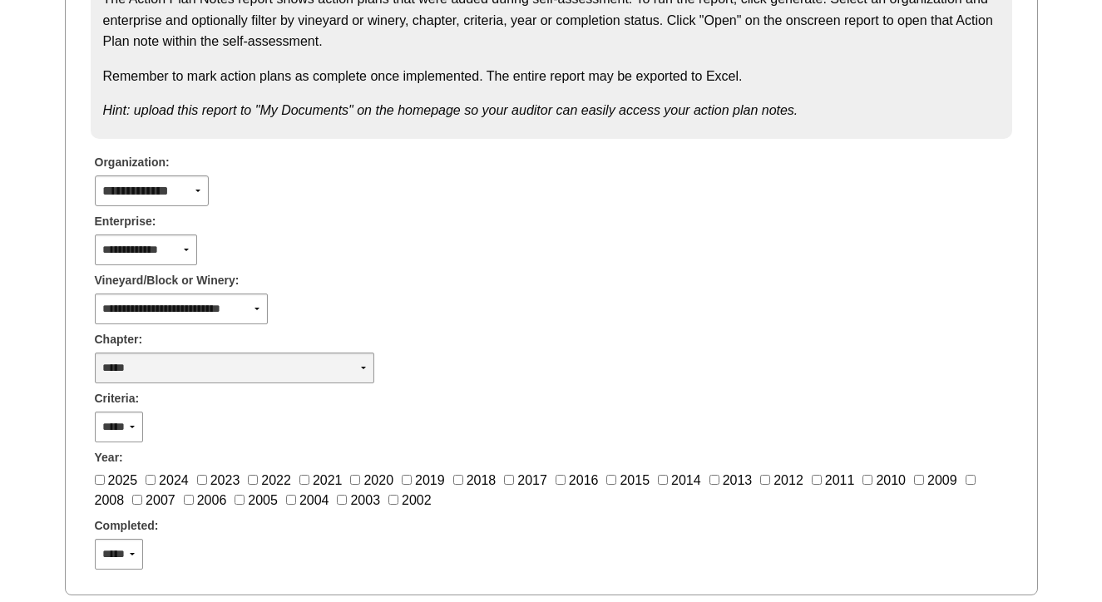
scroll to position [305, 0]
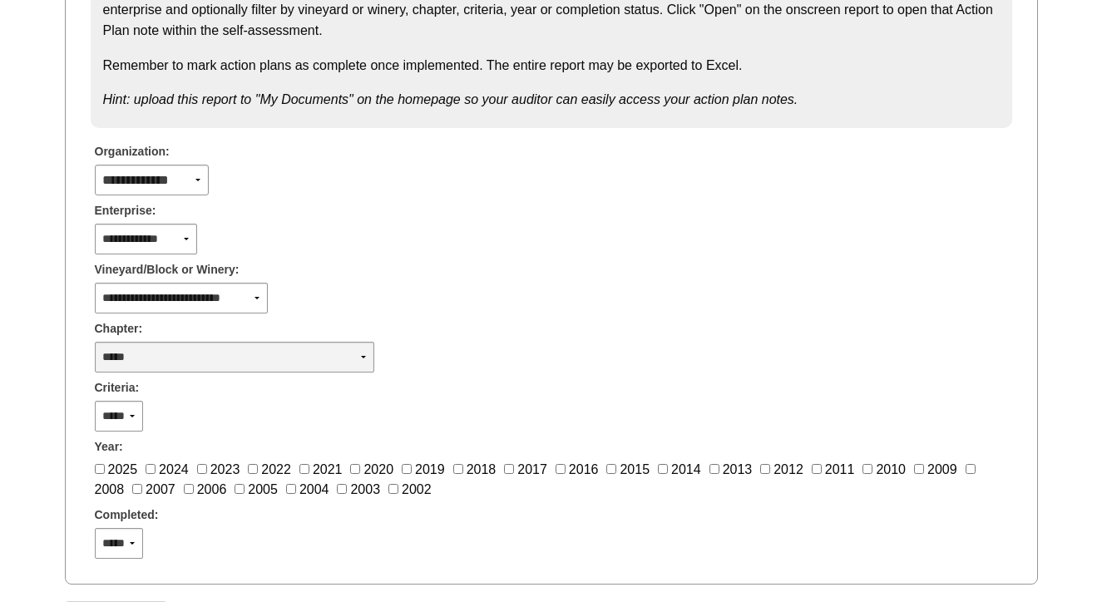
select select "*"
click at [304, 237] on div "**********" at bounding box center [551, 237] width 938 height 34
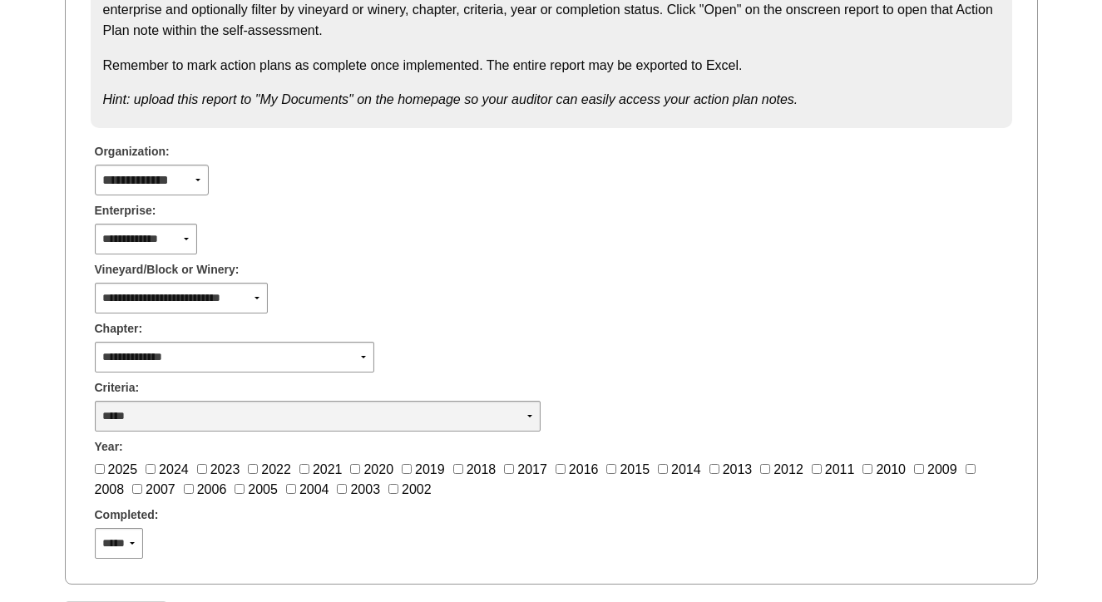
select select "**"
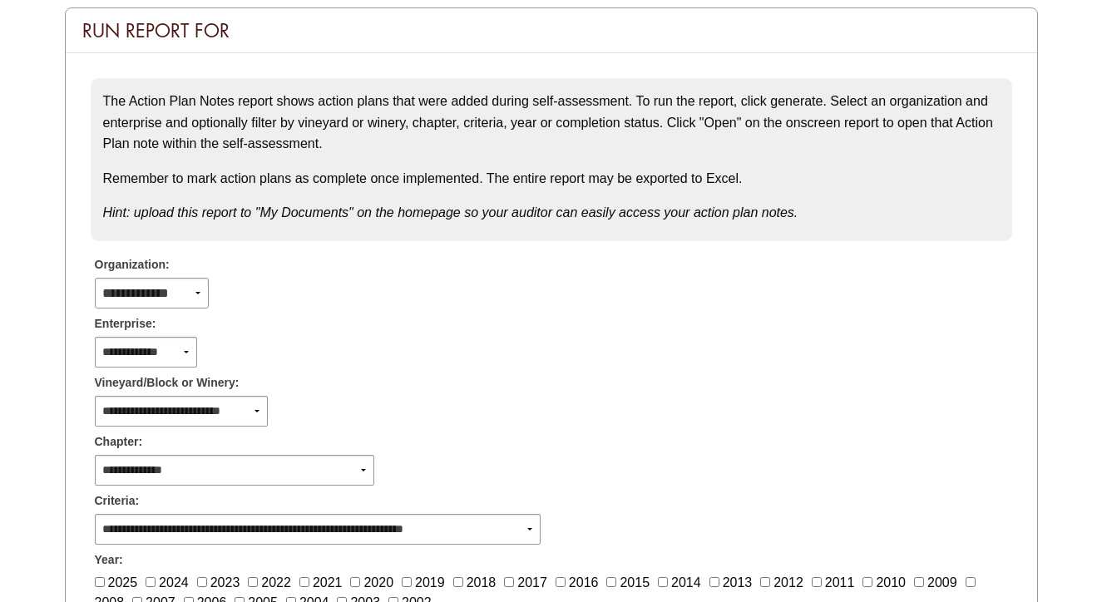
scroll to position [142, 0]
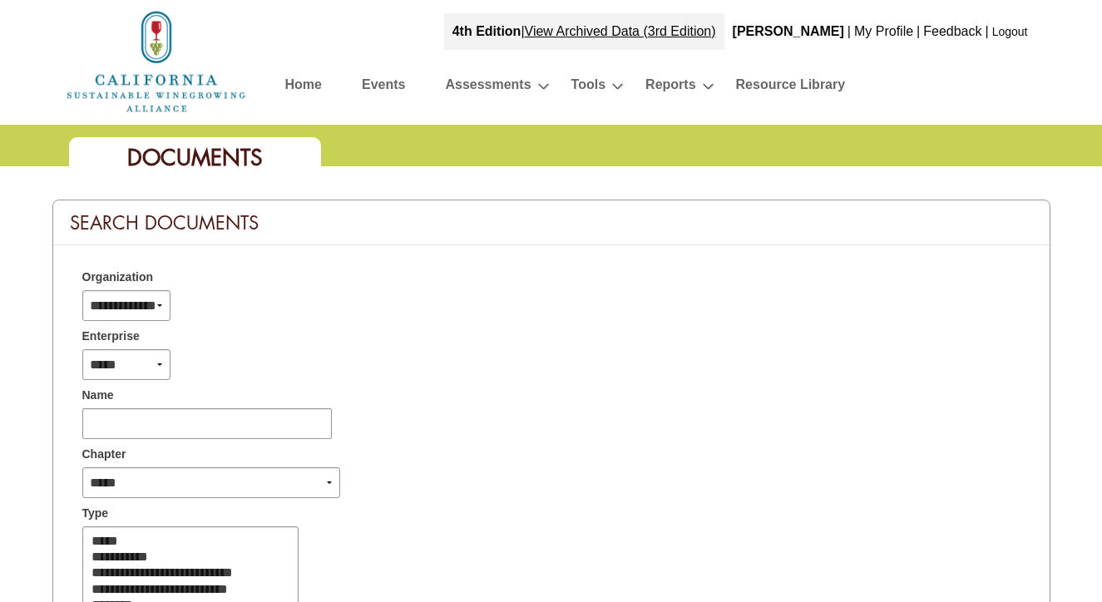
select select
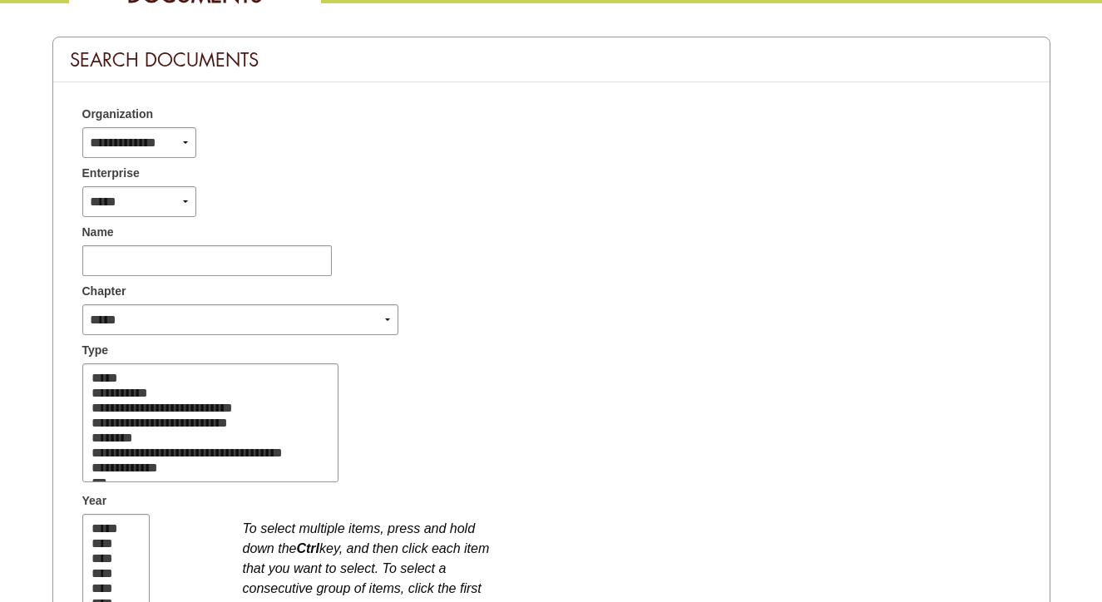
scroll to position [165, 0]
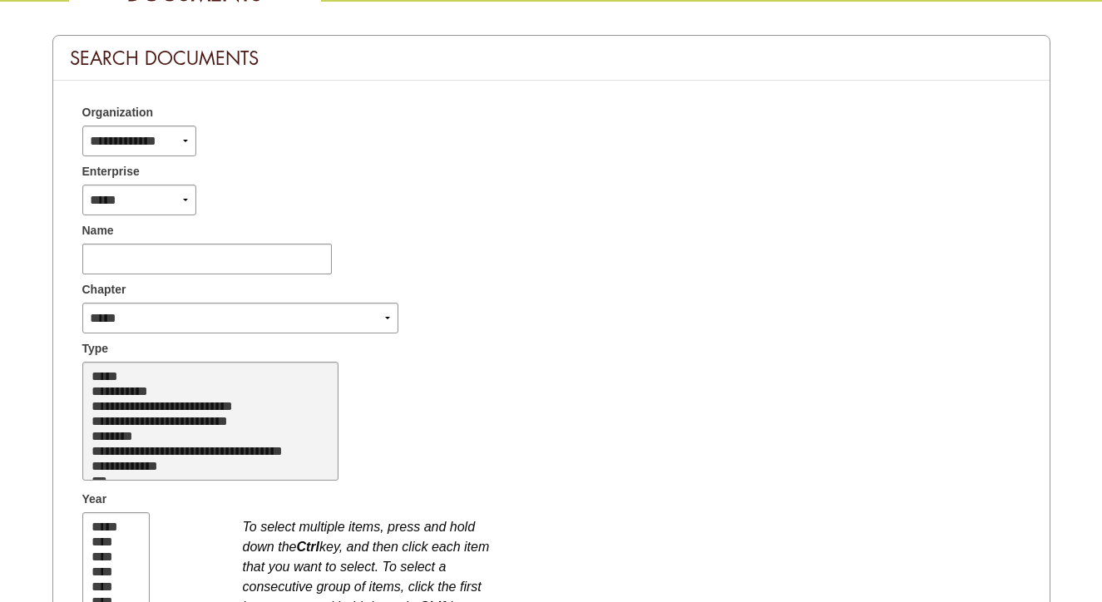
select select "*"
click at [145, 389] on option "**********" at bounding box center [207, 391] width 235 height 15
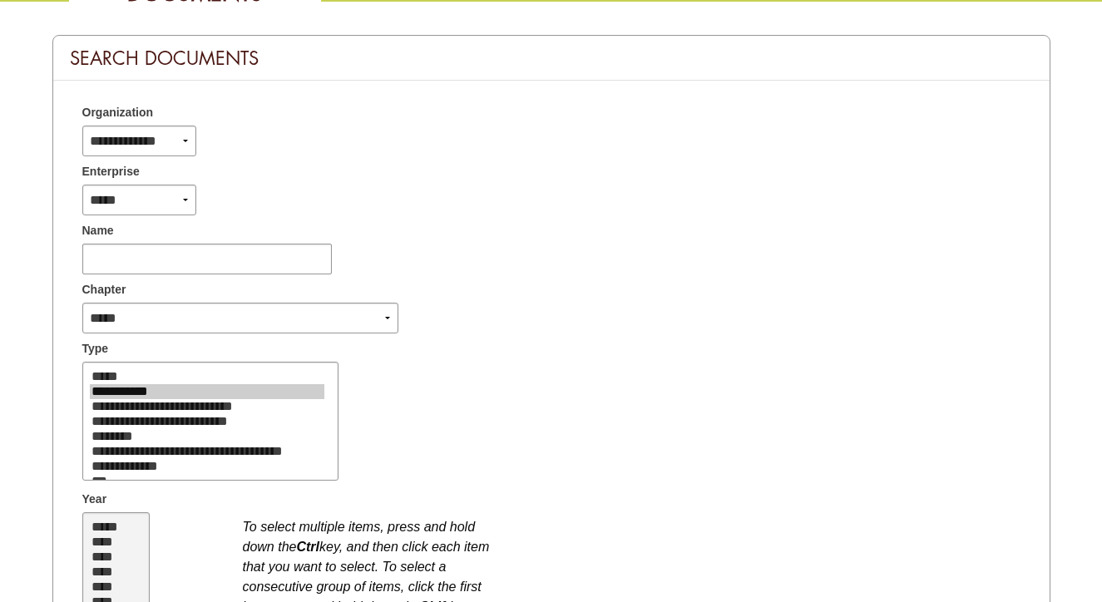
scroll to position [190, 0]
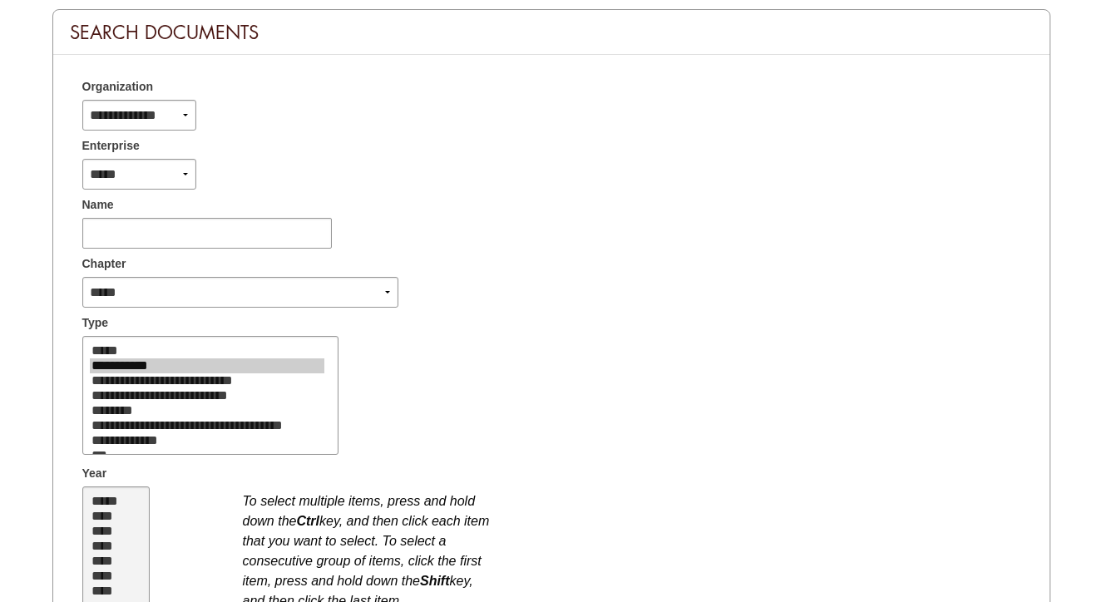
click at [110, 536] on select "***** **** **** **** **** **** **** **** **** **** **** **** **** **** ****" at bounding box center [115, 546] width 67 height 119
click at [107, 503] on option "*****" at bounding box center [113, 501] width 46 height 15
select select "**"
click at [109, 509] on option "****" at bounding box center [113, 516] width 46 height 15
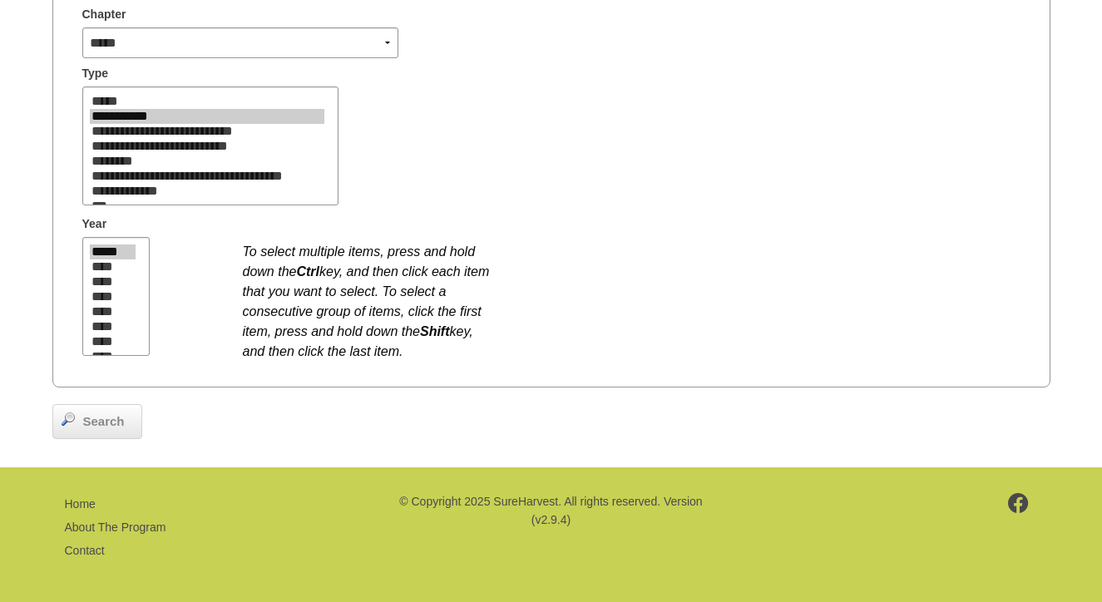
scroll to position [439, 0]
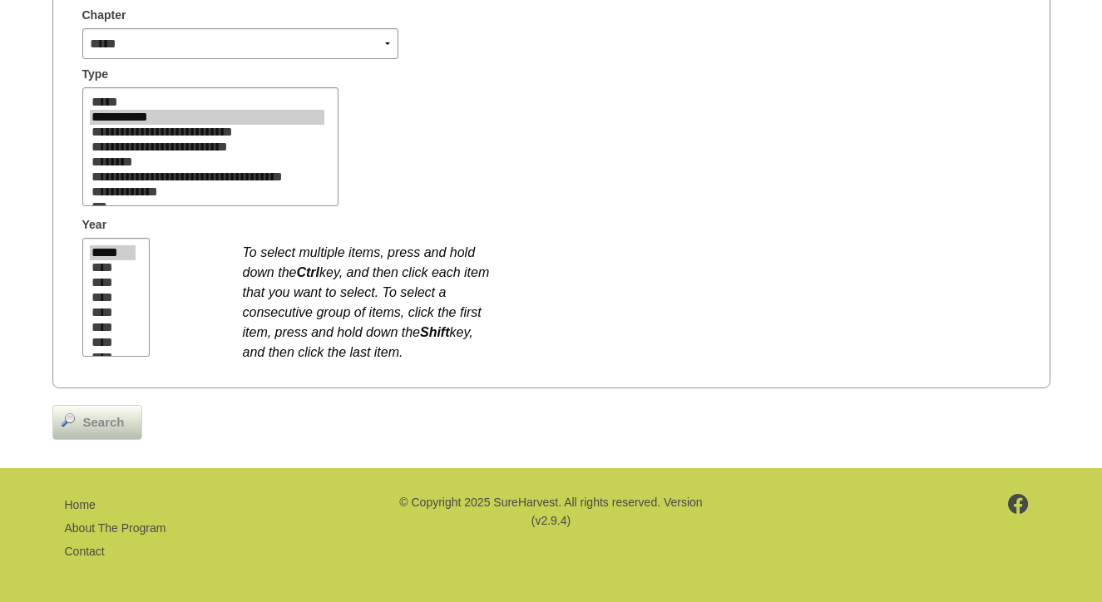
click at [77, 425] on span "Search" at bounding box center [104, 422] width 58 height 19
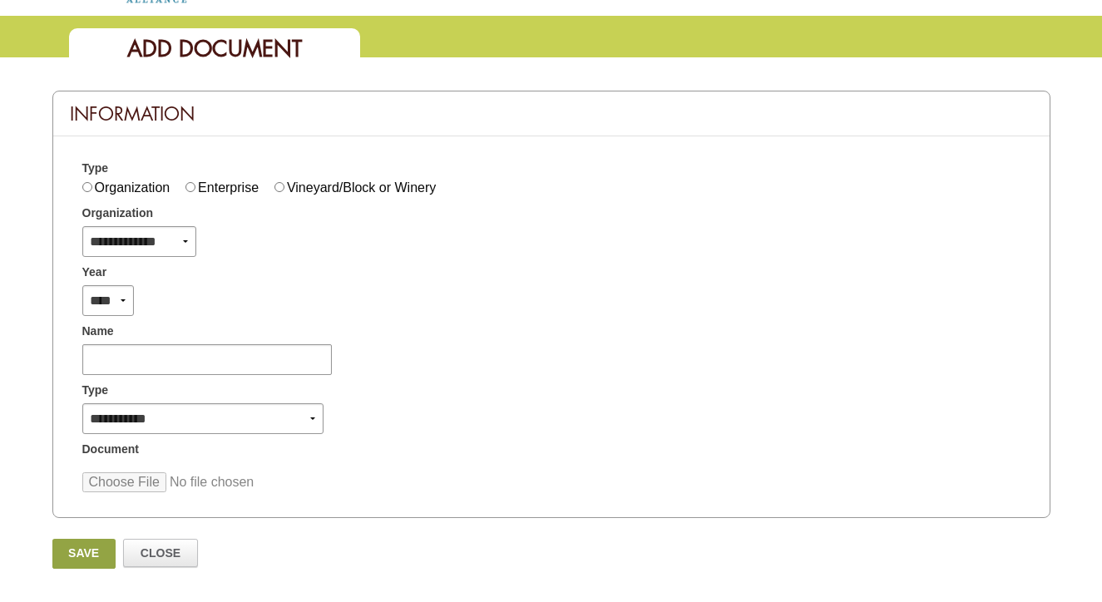
scroll to position [111, 0]
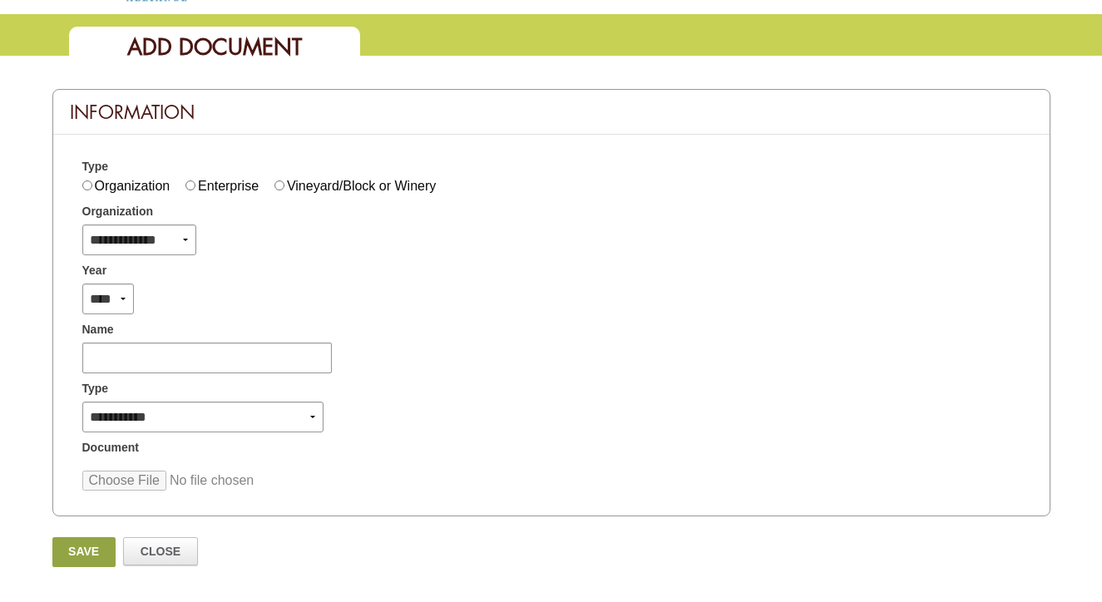
click at [270, 301] on div "**** **** **** **** **** **** **** **** **** **** **** **** **** **** **** ****…" at bounding box center [551, 297] width 963 height 34
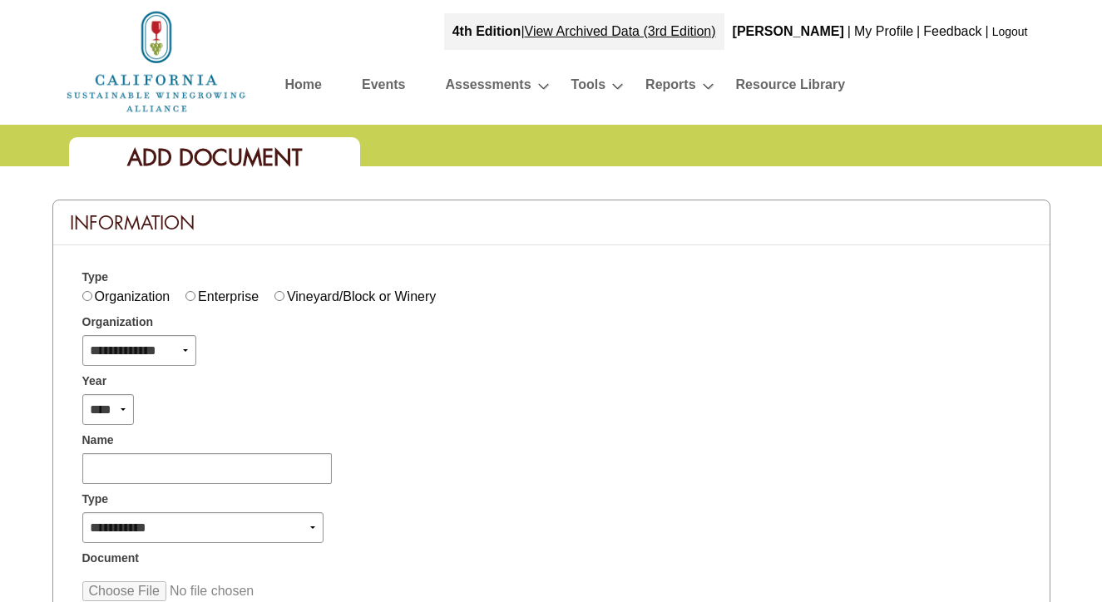
scroll to position [0, 0]
